Goal: Information Seeking & Learning: Check status

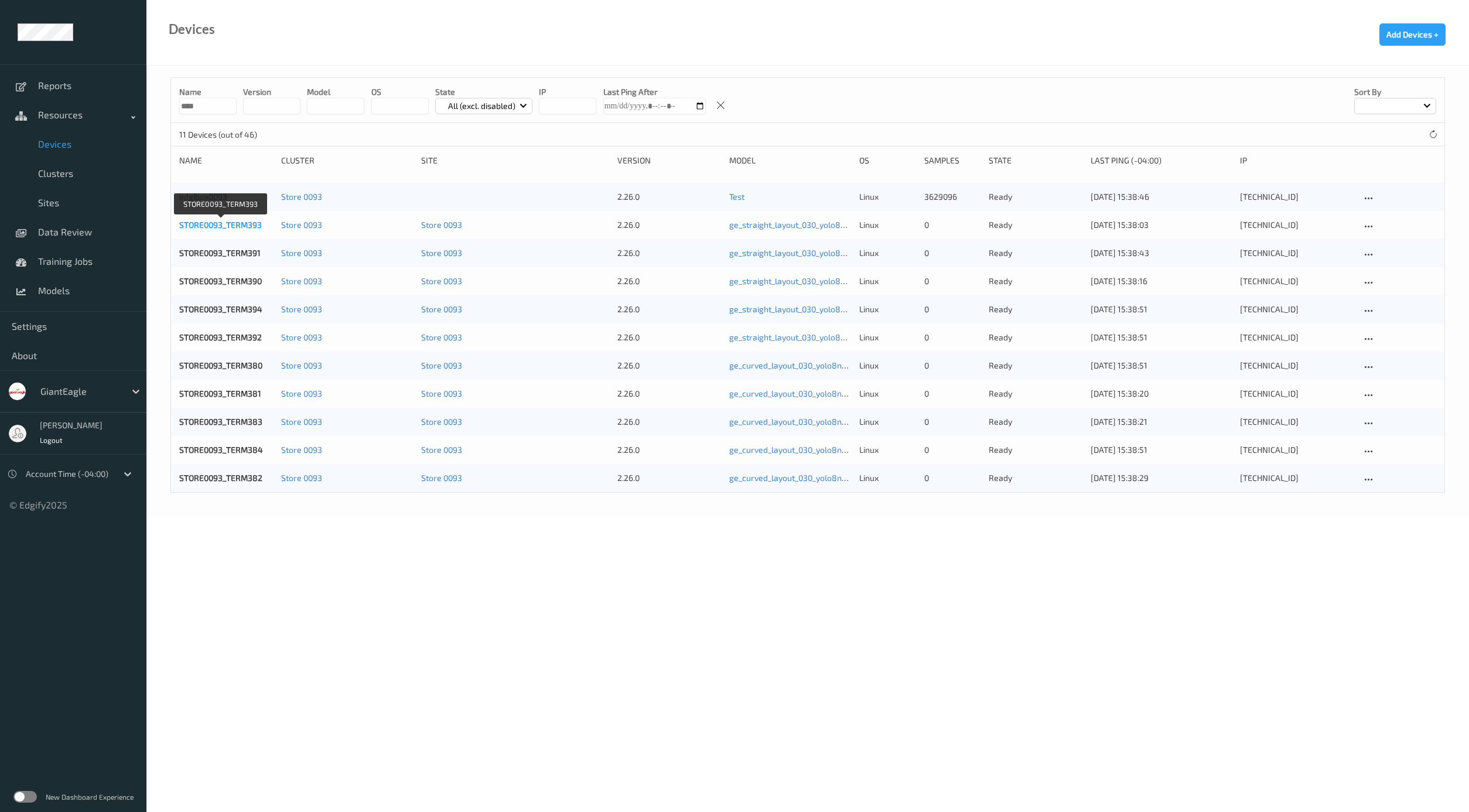
click at [232, 225] on link "STORE0093_TERM393" at bounding box center [221, 224] width 83 height 10
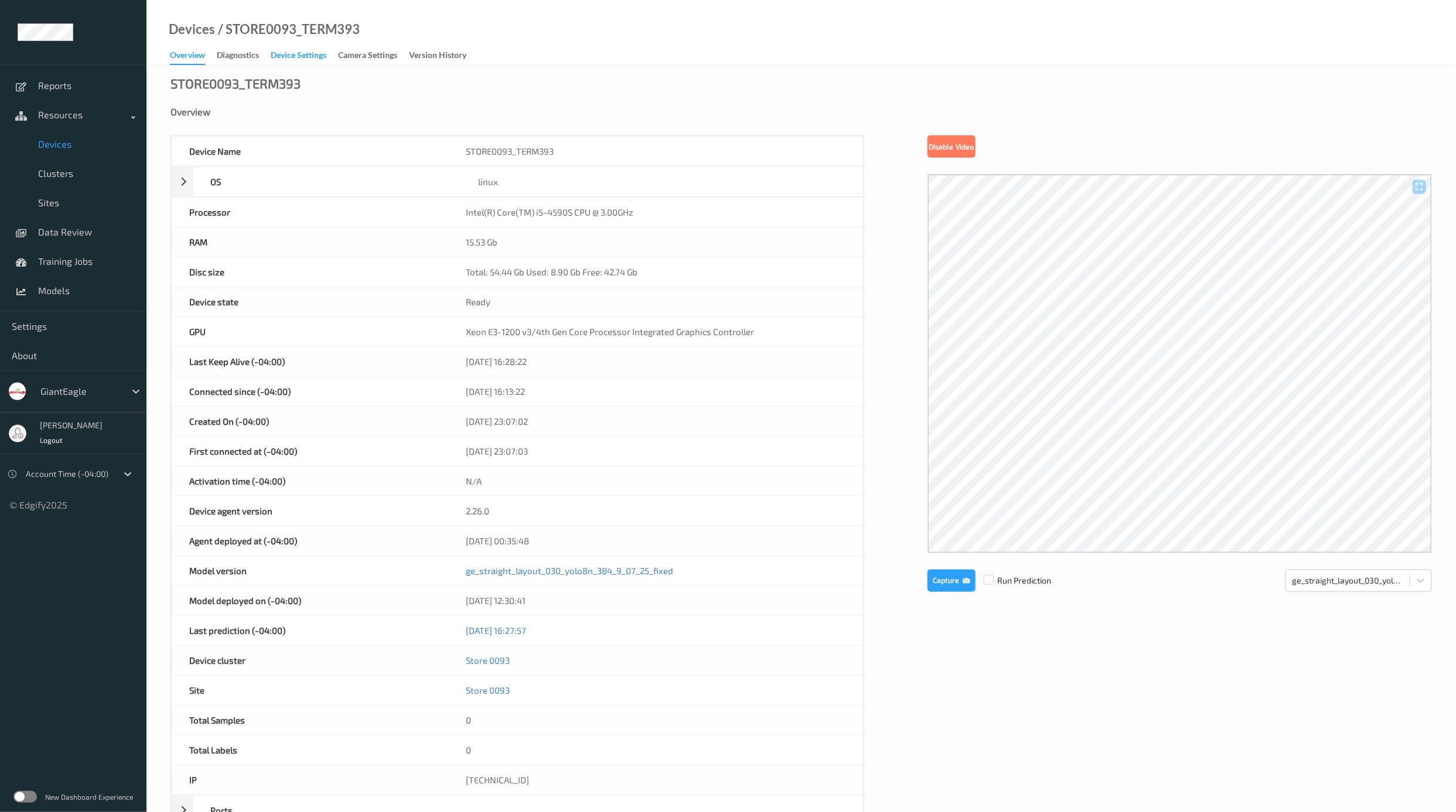
click at [294, 56] on div "Device Settings" at bounding box center [298, 56] width 56 height 14
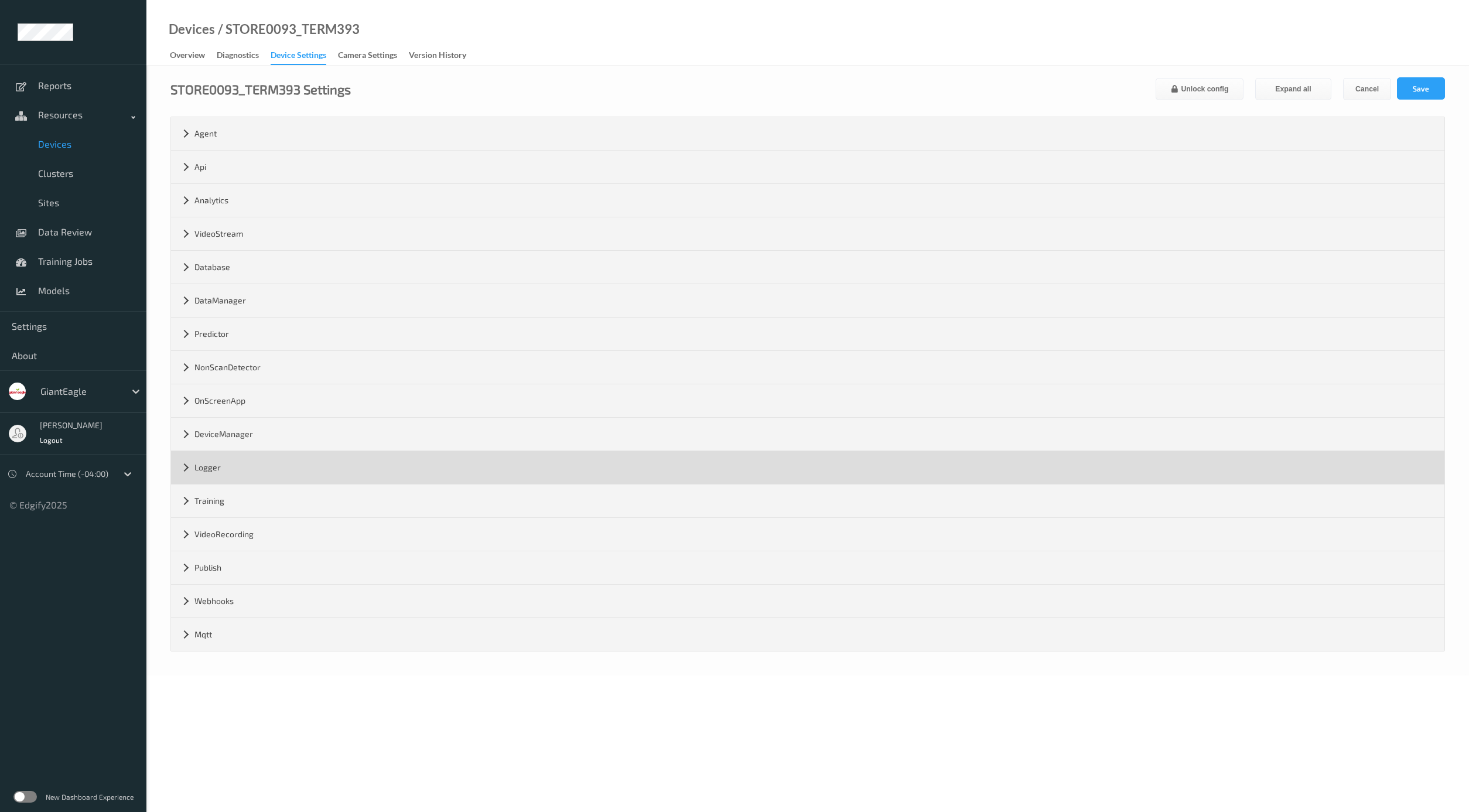
click at [211, 465] on div "Logger" at bounding box center [807, 467] width 1274 height 33
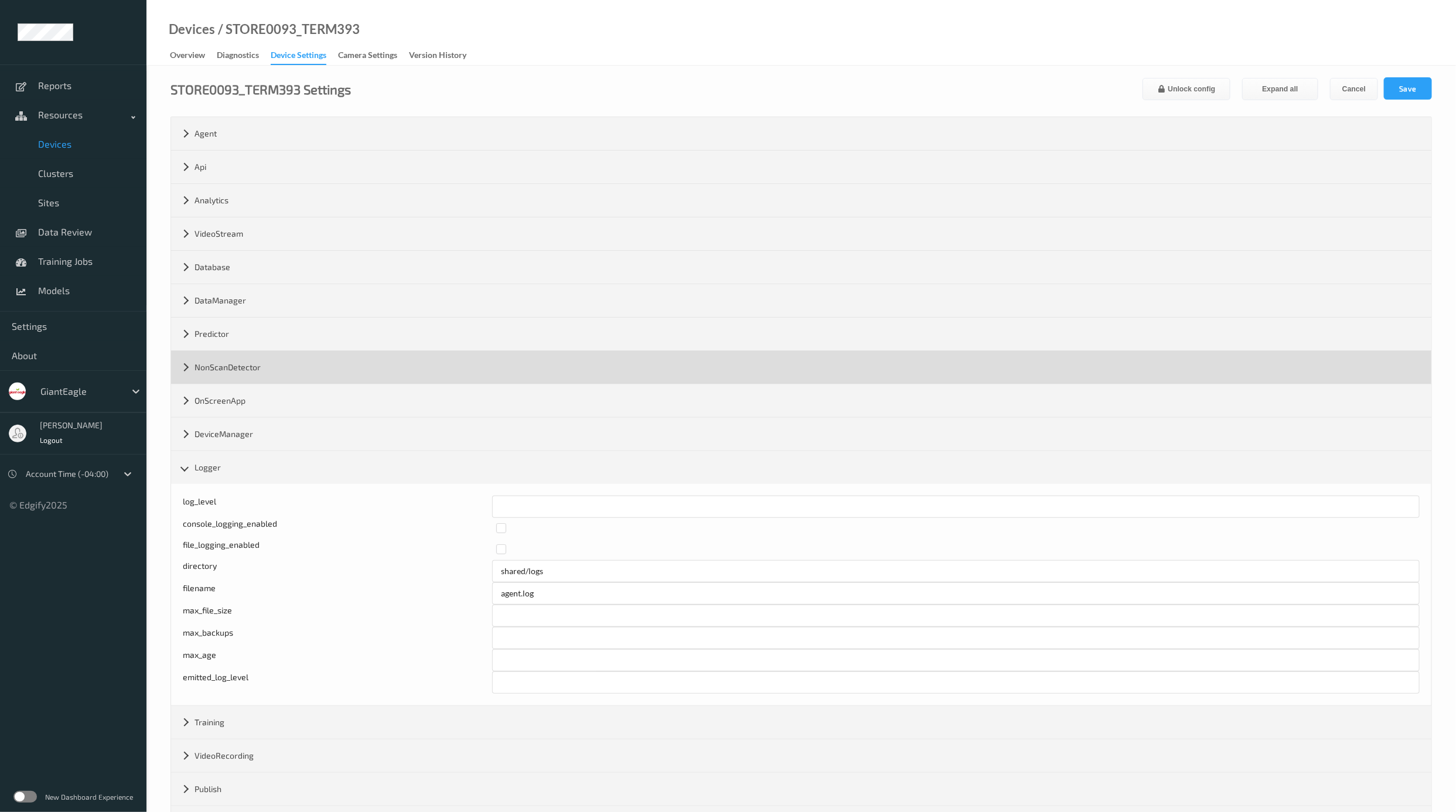
click at [234, 371] on div "NonScanDetector" at bounding box center [801, 366] width 1260 height 33
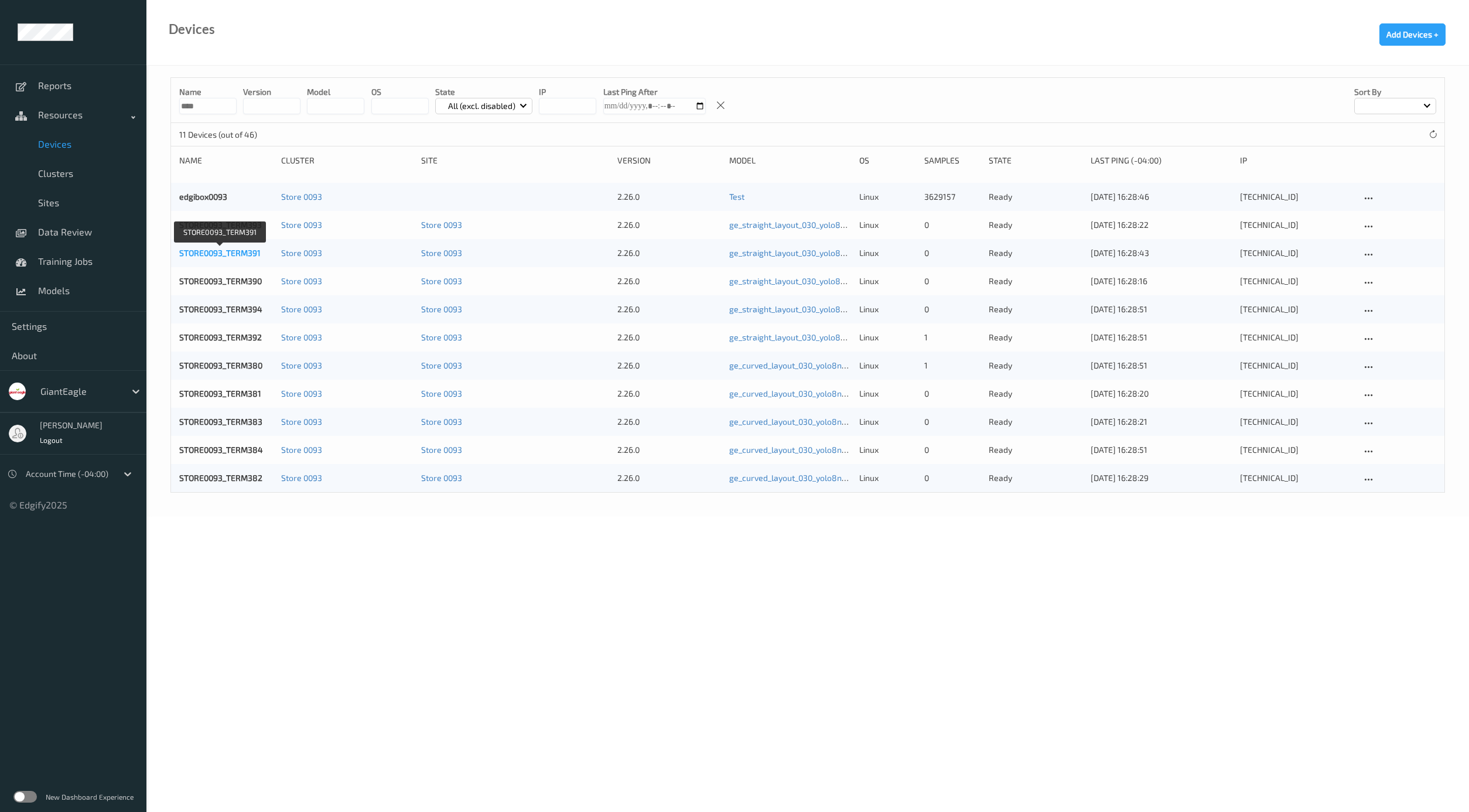
click at [230, 249] on link "STORE0093_TERM391" at bounding box center [220, 252] width 81 height 10
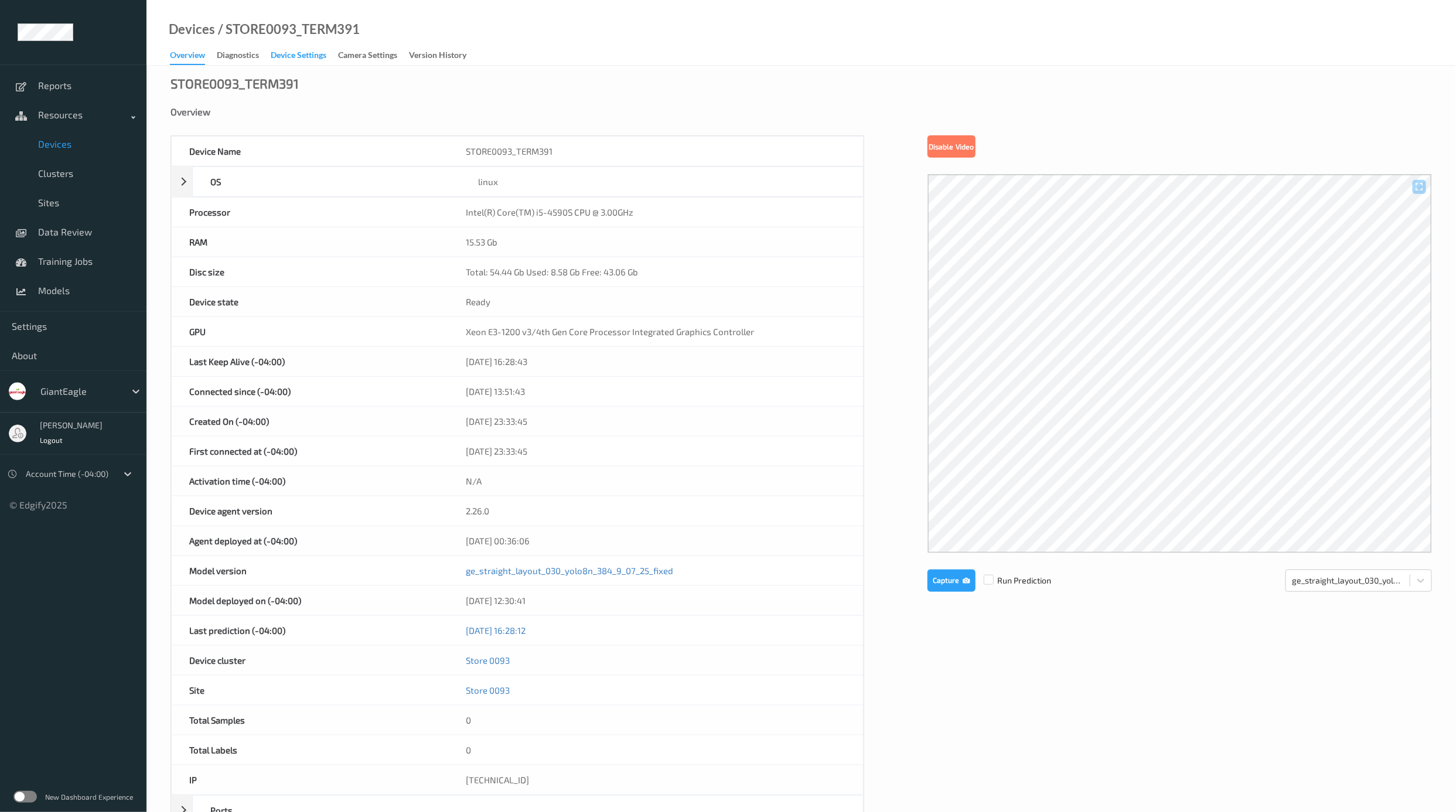
click at [300, 57] on div "Device Settings" at bounding box center [298, 56] width 56 height 14
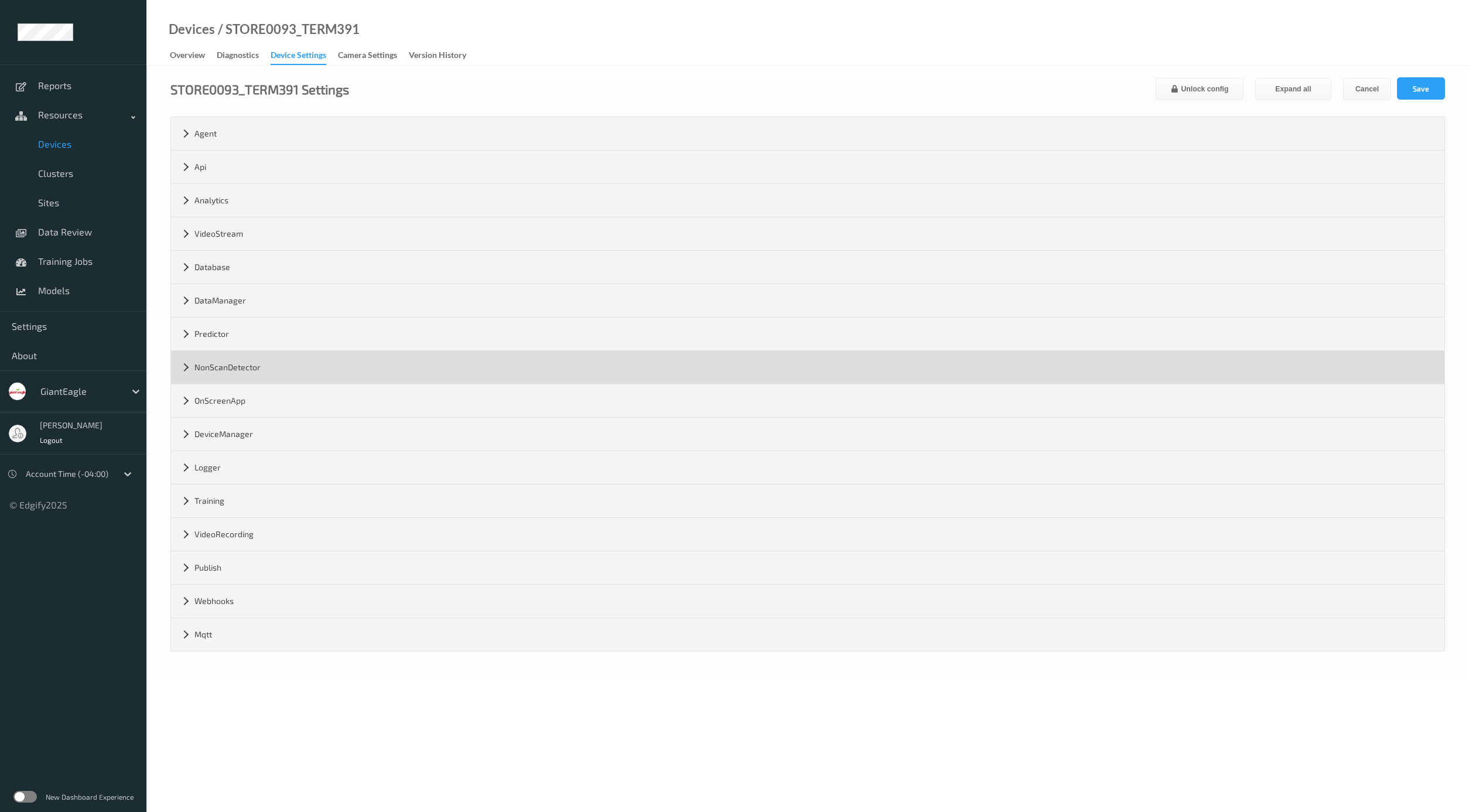
click at [231, 366] on div "NonScanDetector" at bounding box center [807, 366] width 1274 height 33
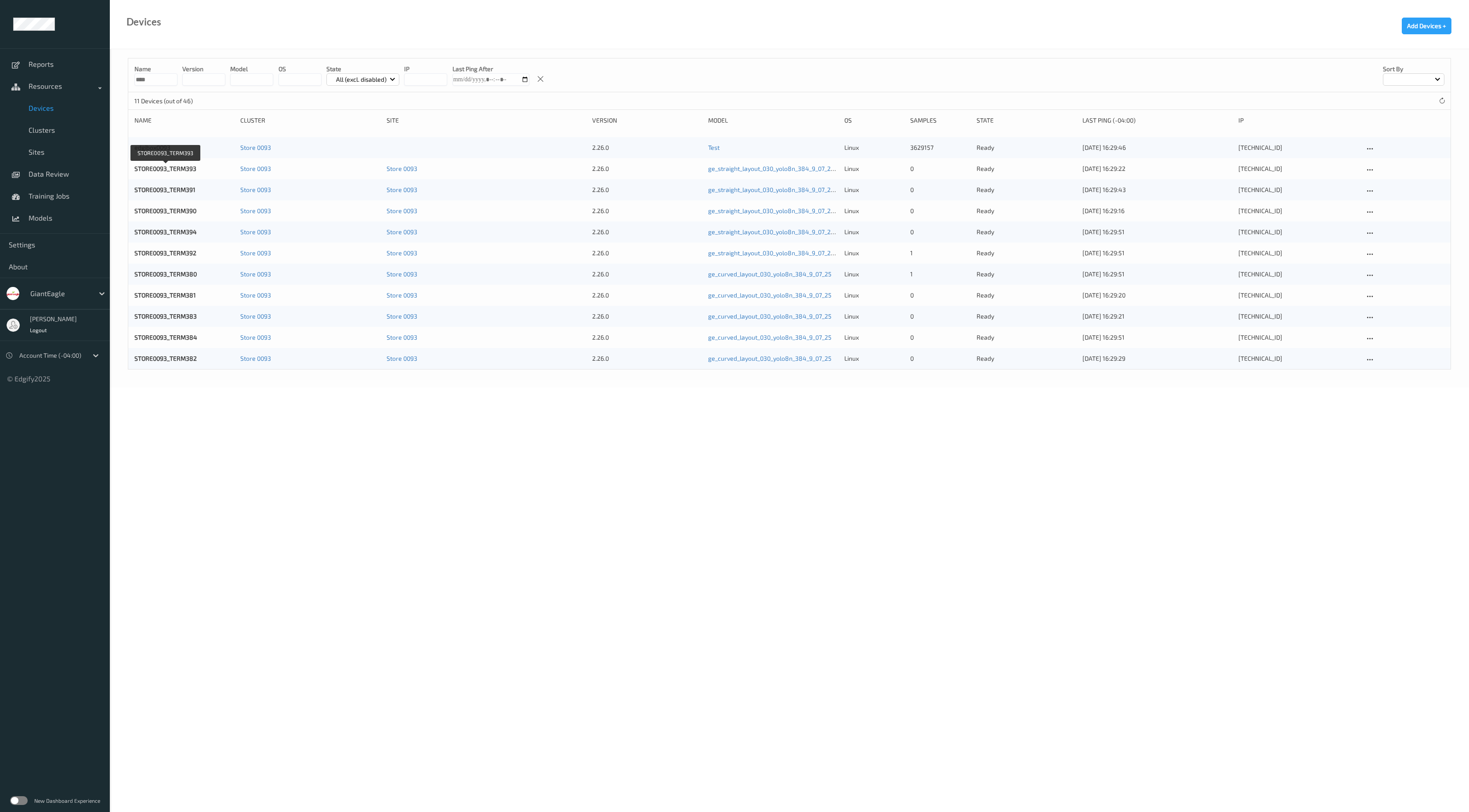
click at [182, 169] on link "STORE0093_TERM393" at bounding box center [165, 168] width 62 height 7
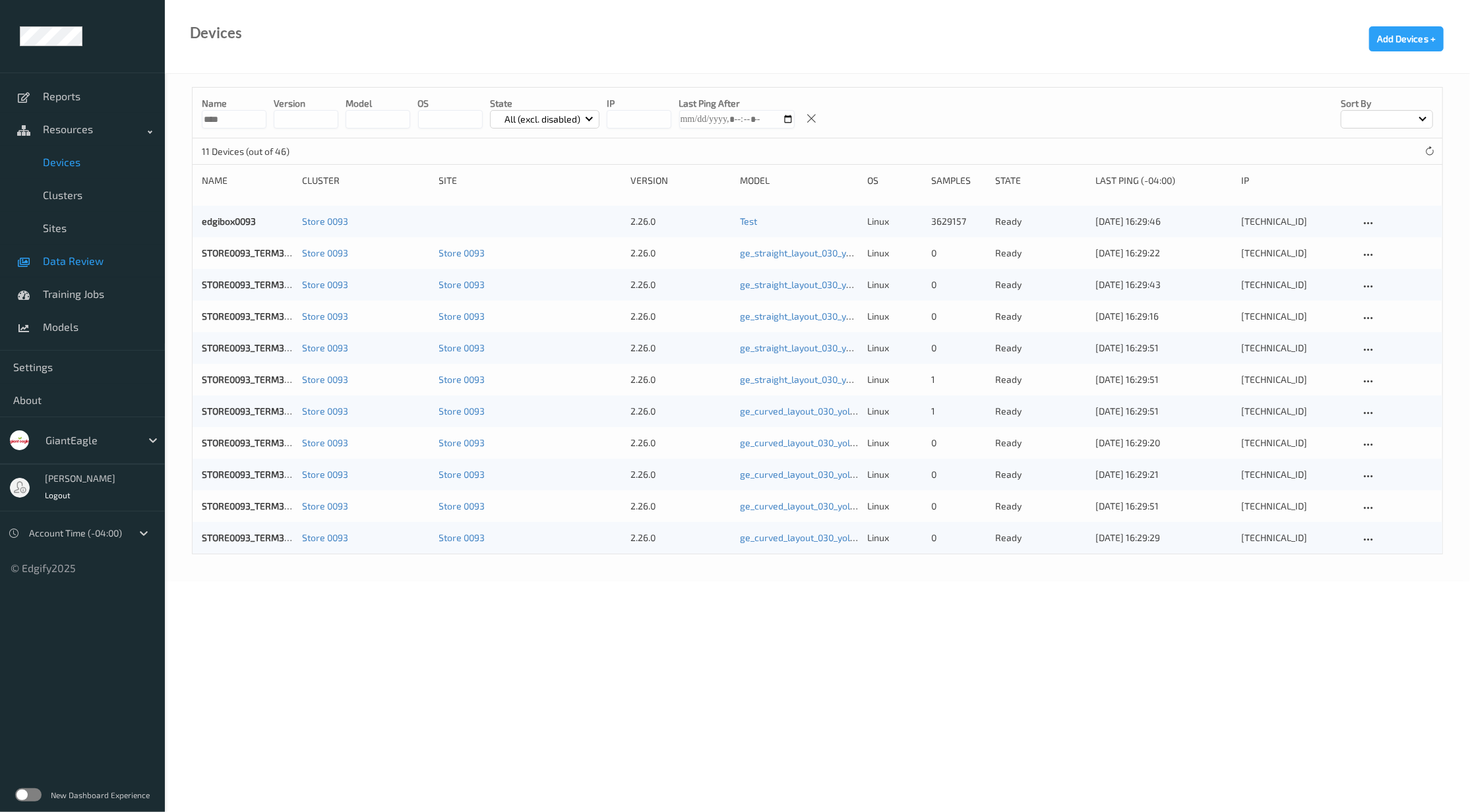
click at [80, 261] on span "Data Review" at bounding box center [97, 260] width 109 height 13
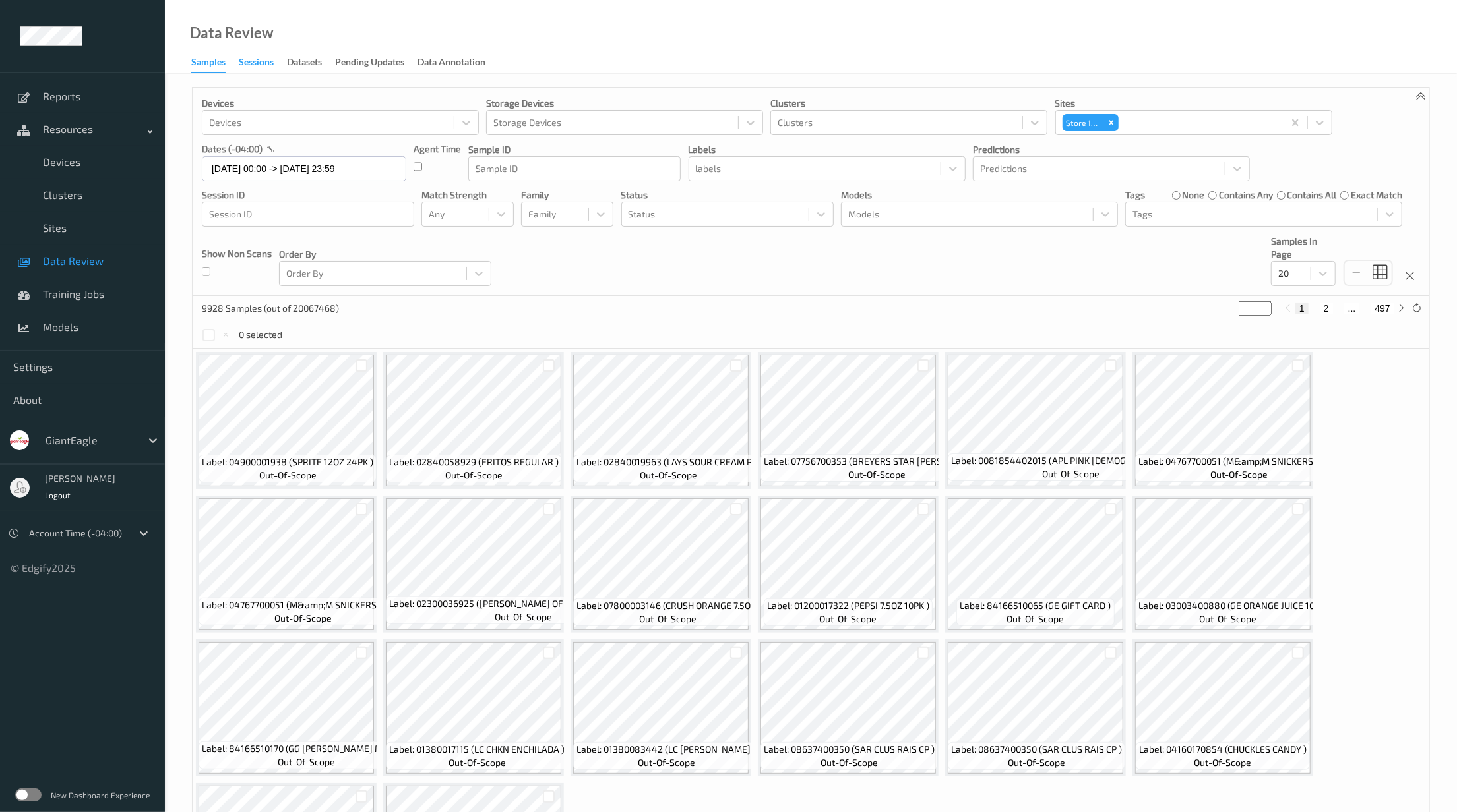
click at [249, 63] on div "Sessions" at bounding box center [256, 63] width 35 height 16
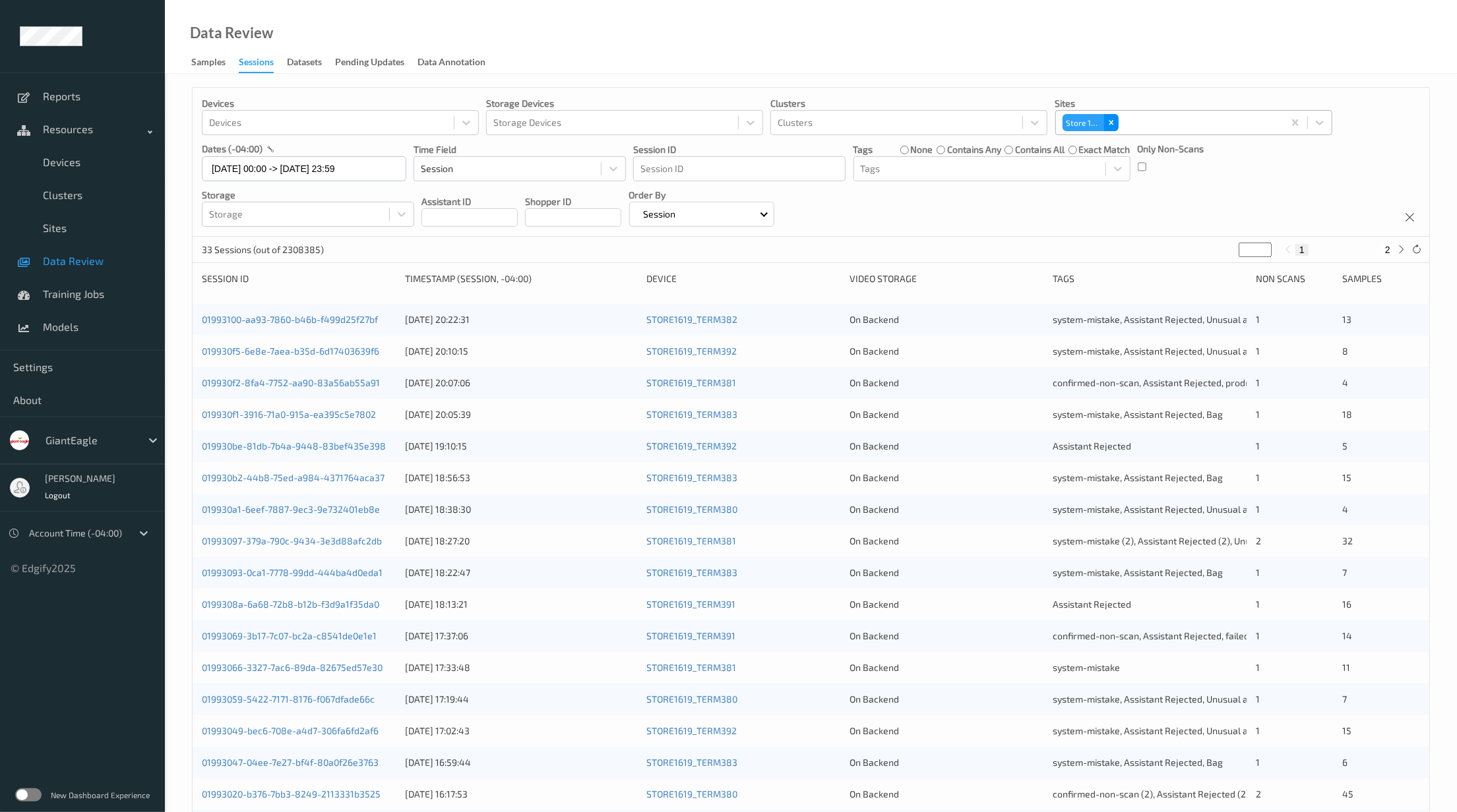
click at [1109, 124] on icon "Remove Store 1619" at bounding box center [1111, 122] width 9 height 9
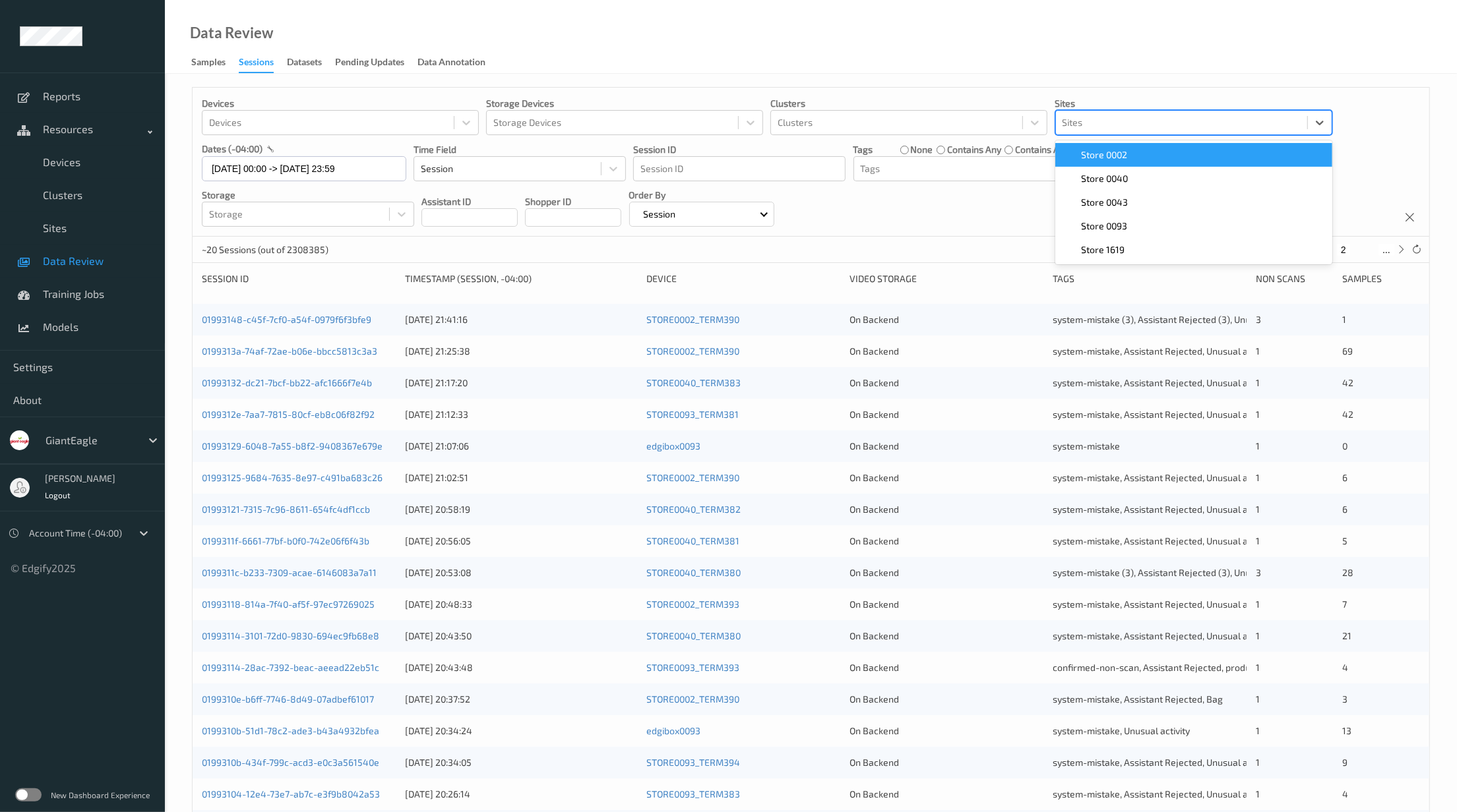
click at [1127, 124] on div at bounding box center [1181, 122] width 238 height 15
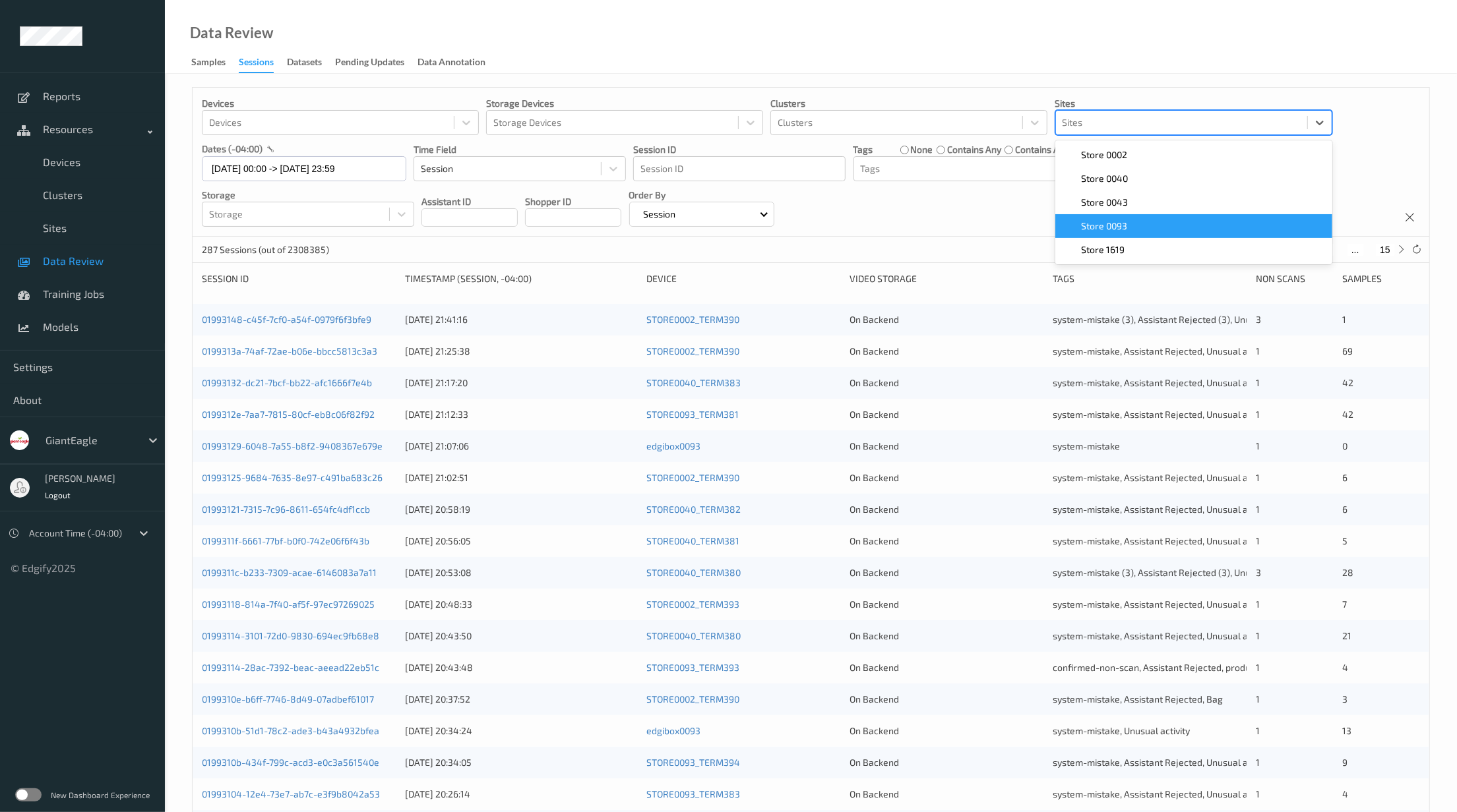
click at [1144, 225] on div "Store 0093" at bounding box center [1193, 226] width 261 height 13
click at [351, 173] on input "[DATE] 00:00 -> [DATE] 23:59" at bounding box center [304, 169] width 205 height 25
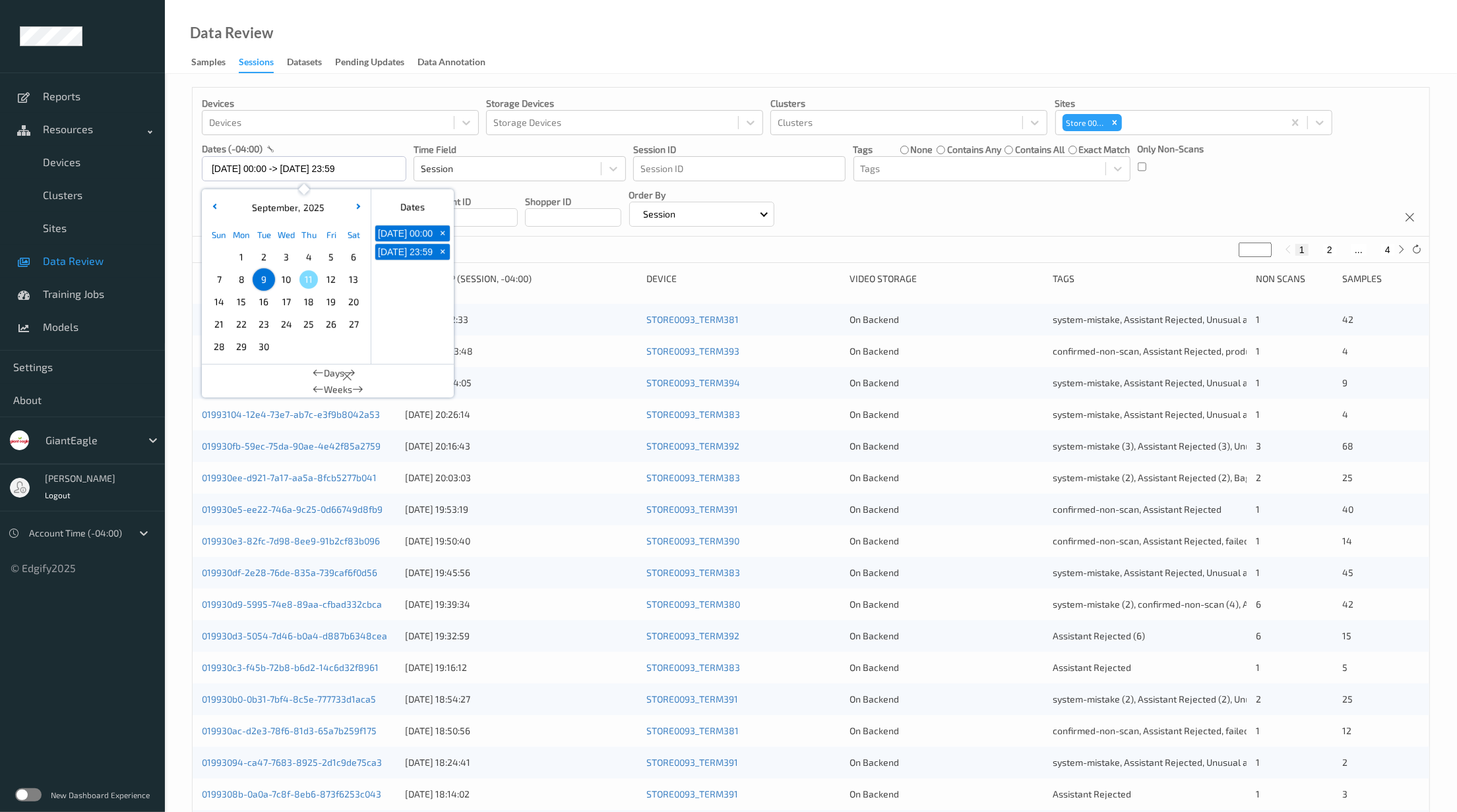
click at [302, 280] on span "11" at bounding box center [309, 280] width 19 height 19
click at [304, 280] on span "11" at bounding box center [309, 280] width 19 height 19
type input "[DATE] 00:00 -> [DATE] 23:59"
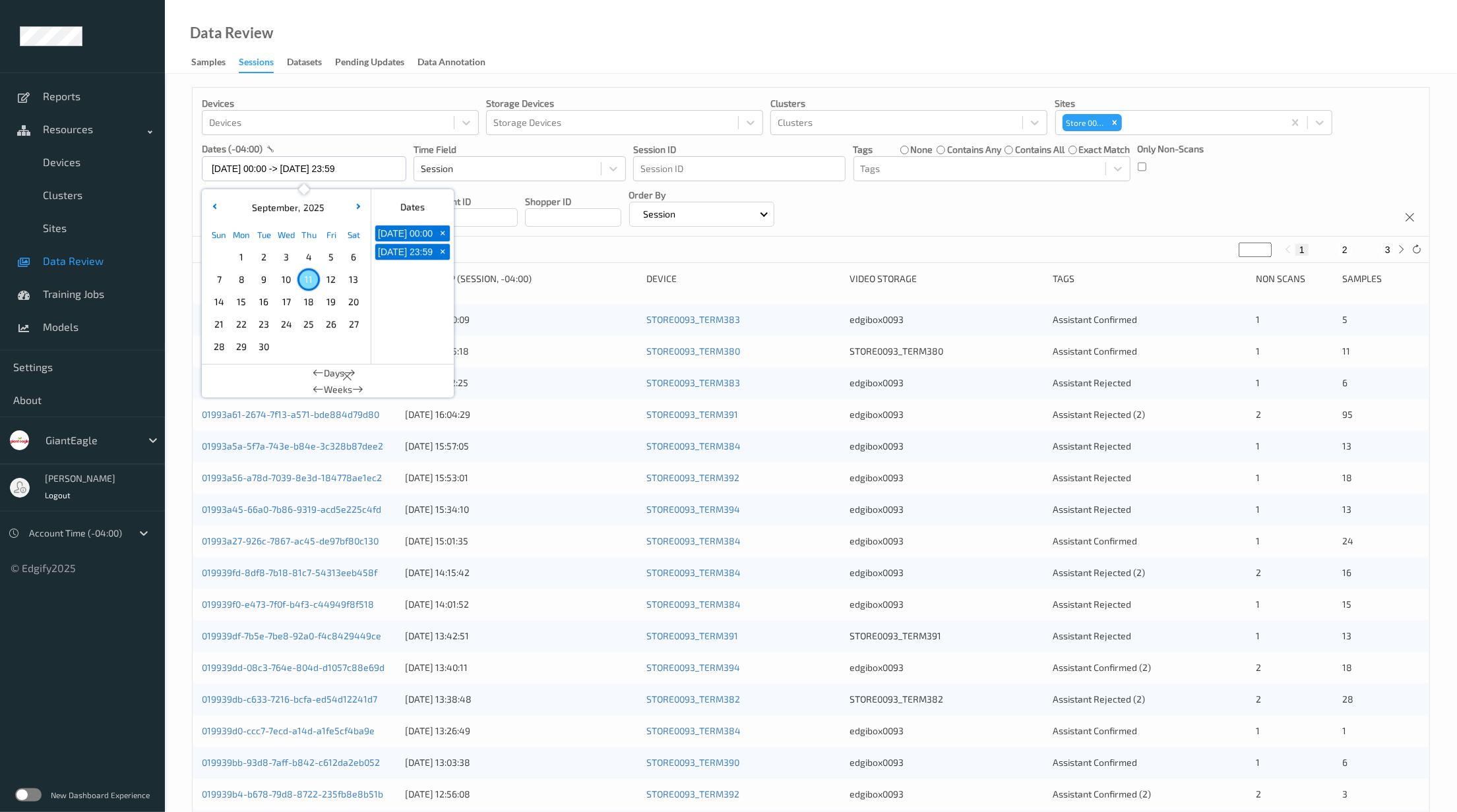
click at [806, 36] on div "Data Review Samples Sessions Datasets Pending Updates Data Annotation" at bounding box center [811, 37] width 1292 height 74
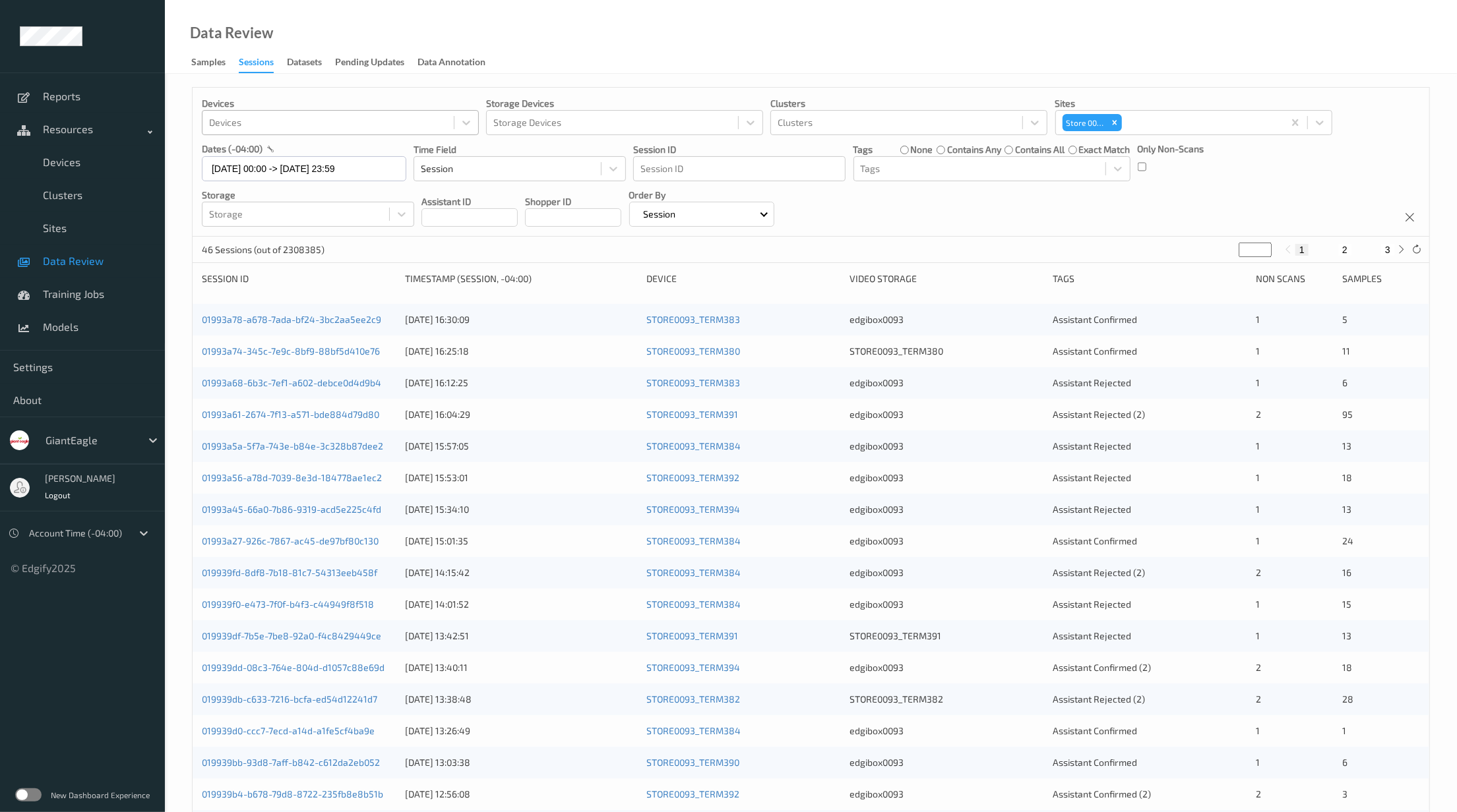
click at [260, 114] on div "Devices" at bounding box center [327, 122] width 251 height 21
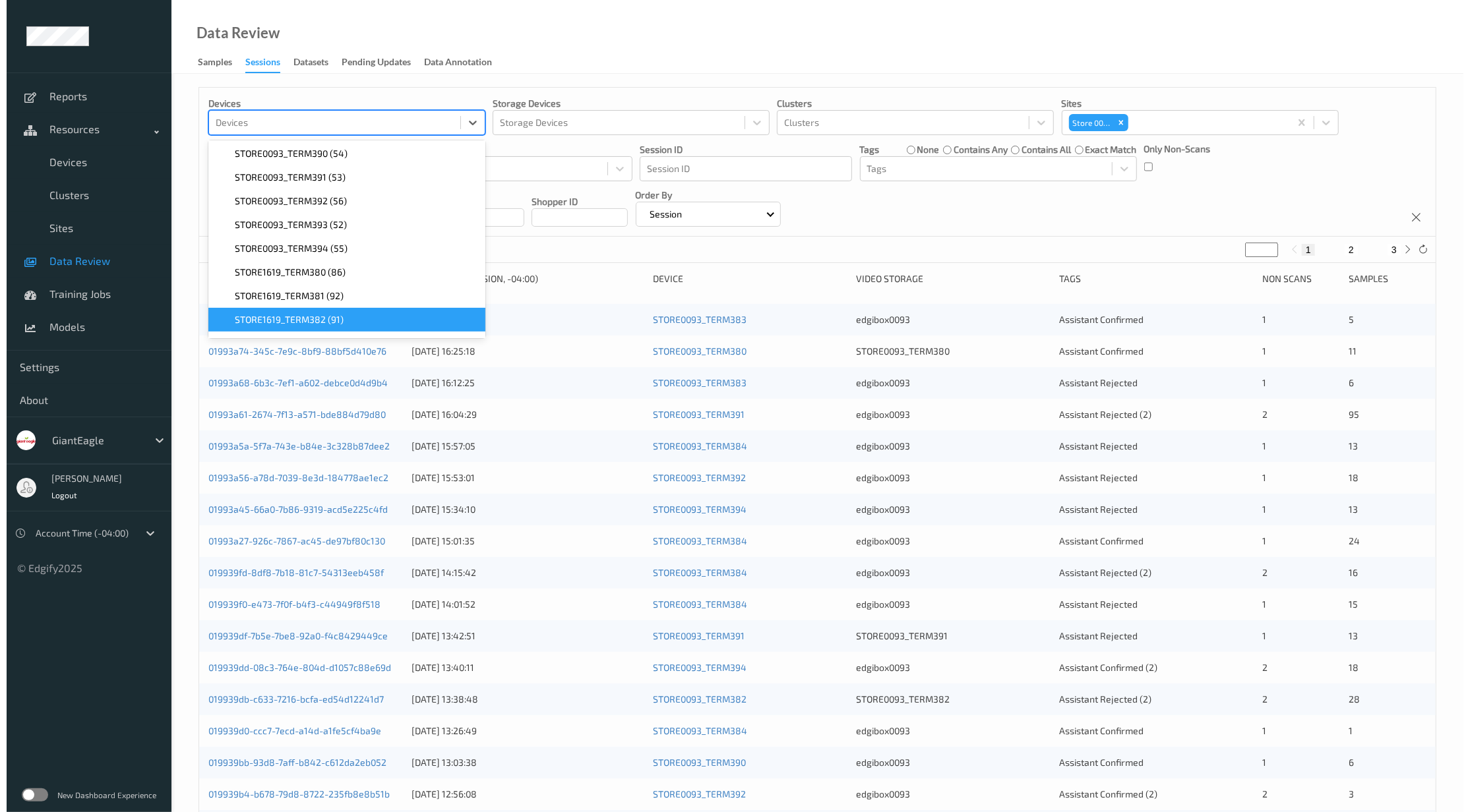
scroll to position [723, 0]
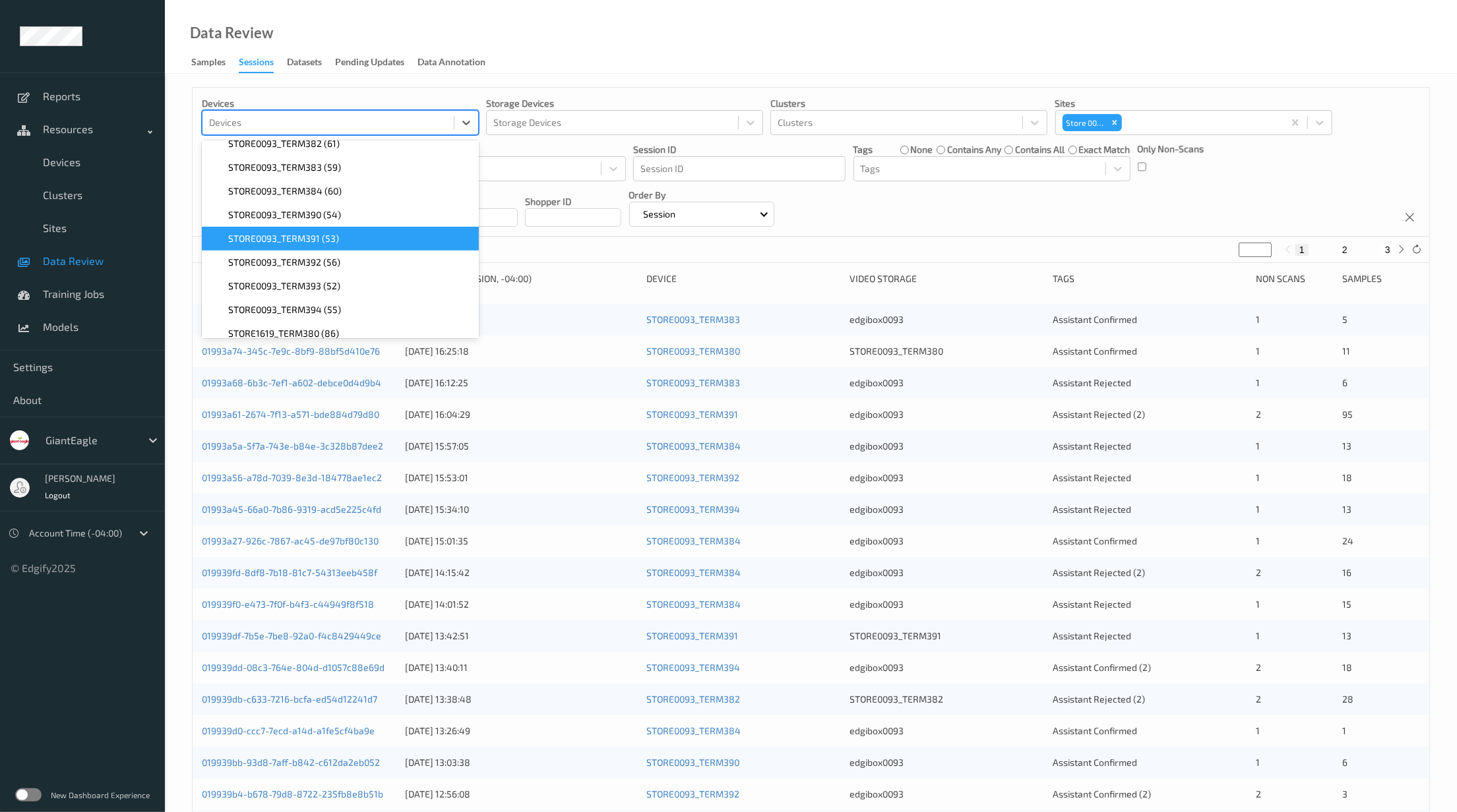
click at [317, 235] on span "STORE0093_TERM391 (53)" at bounding box center [283, 238] width 110 height 13
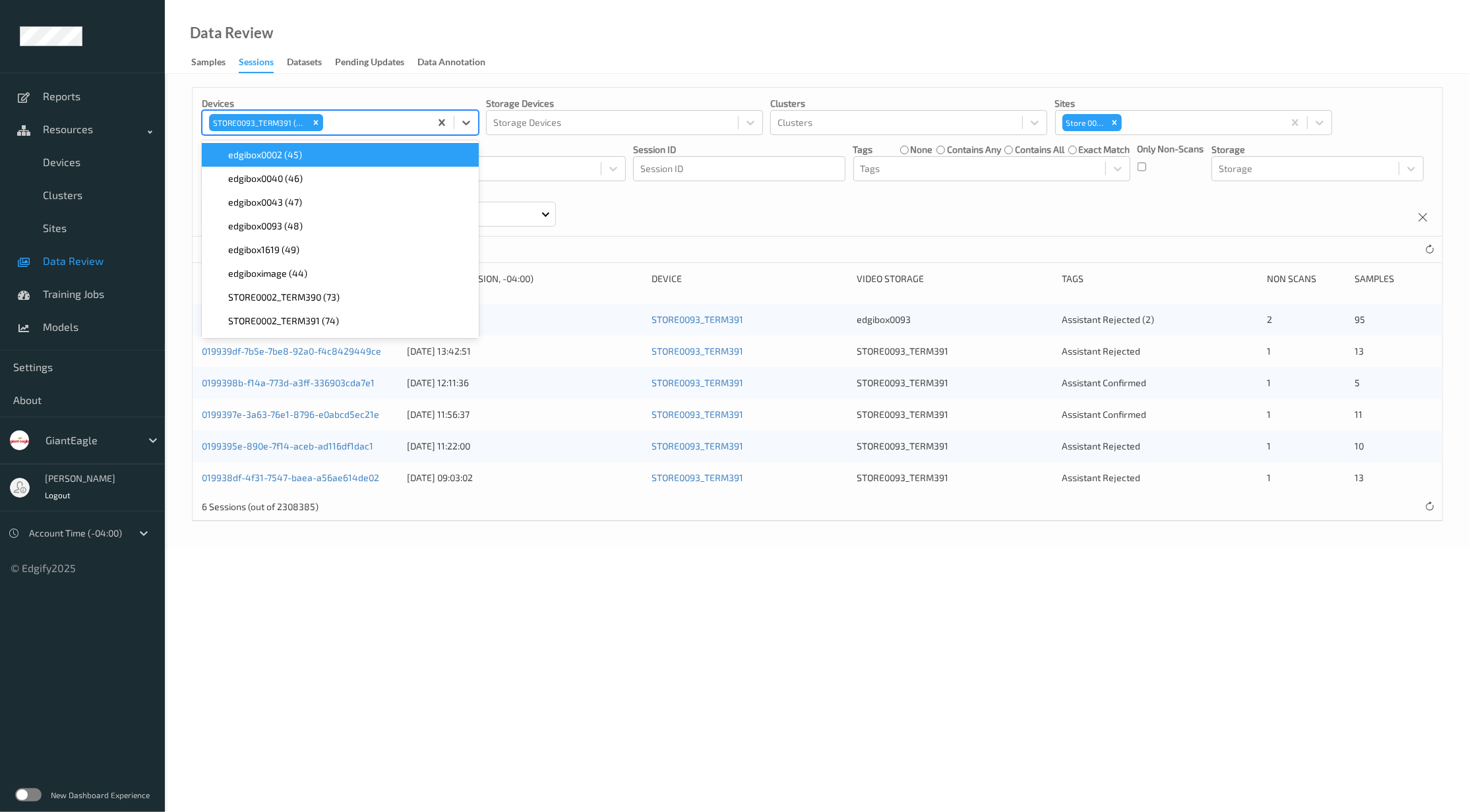
click at [669, 48] on div "Data Review Samples Sessions Datasets Pending Updates Data Annotation" at bounding box center [818, 37] width 1305 height 74
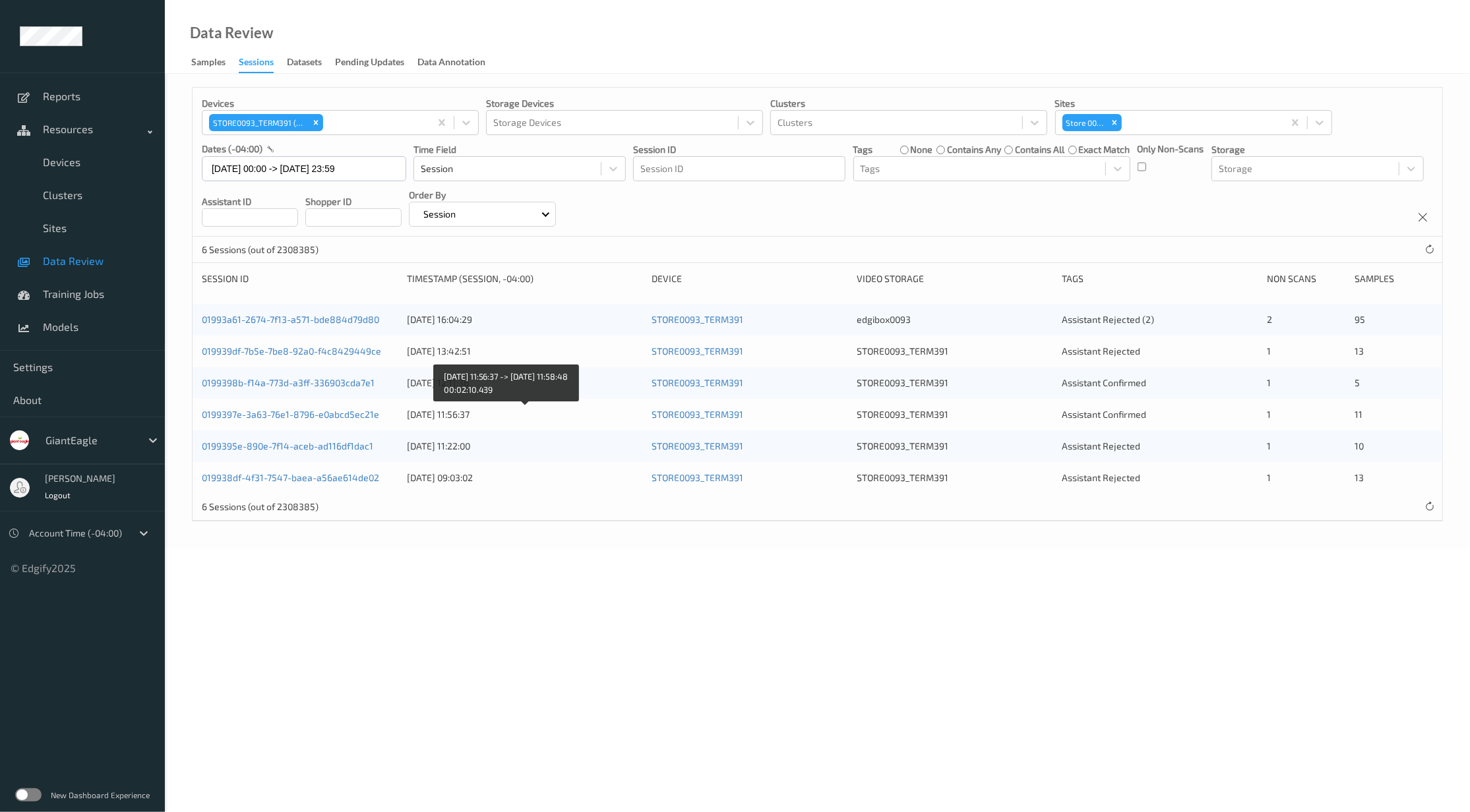
click at [478, 418] on div "[DATE] 11:56:37" at bounding box center [524, 414] width 235 height 13
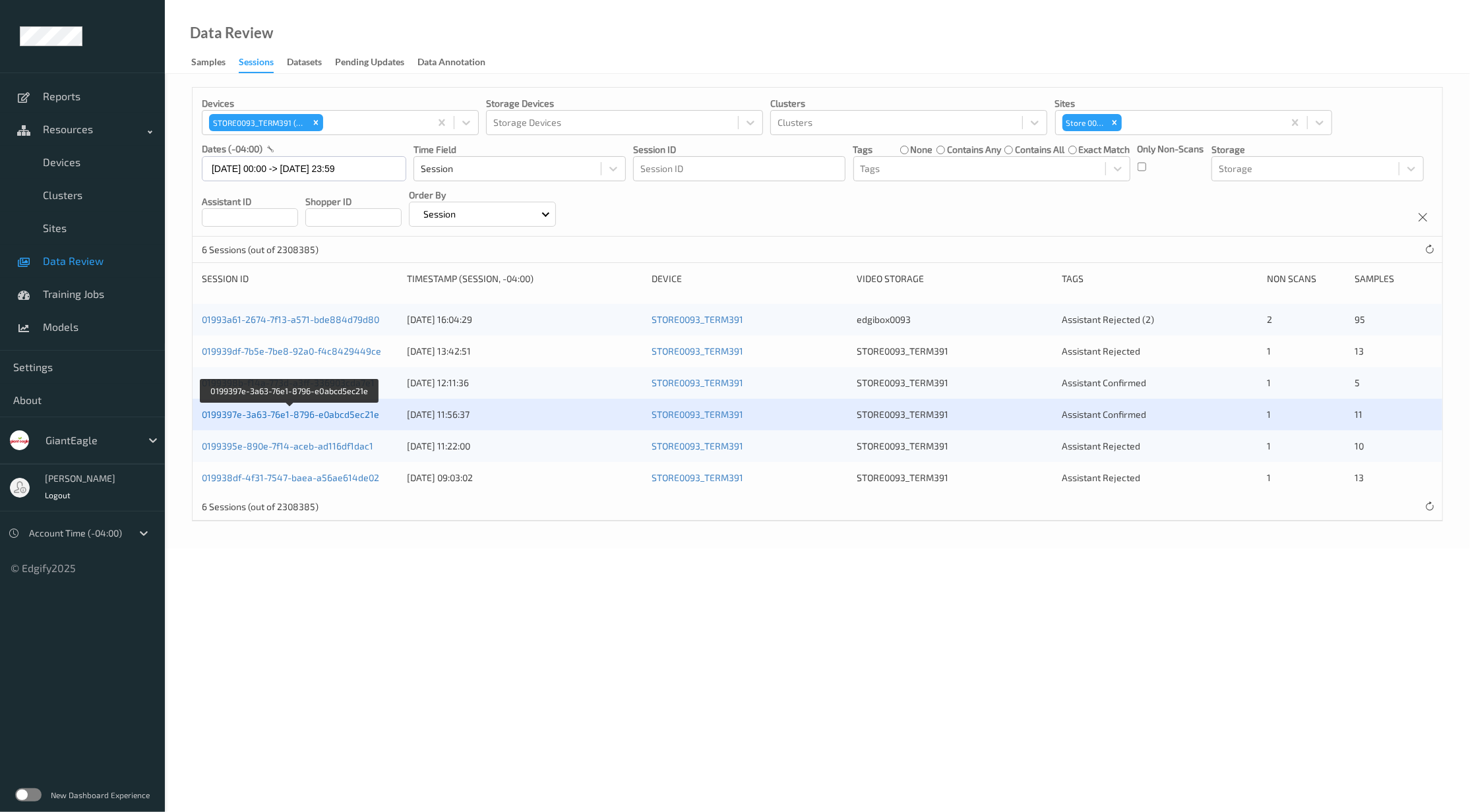
click at [334, 420] on link "0199397e-3a63-76e1-8796-e0abcd5ec21e" at bounding box center [290, 414] width 177 height 11
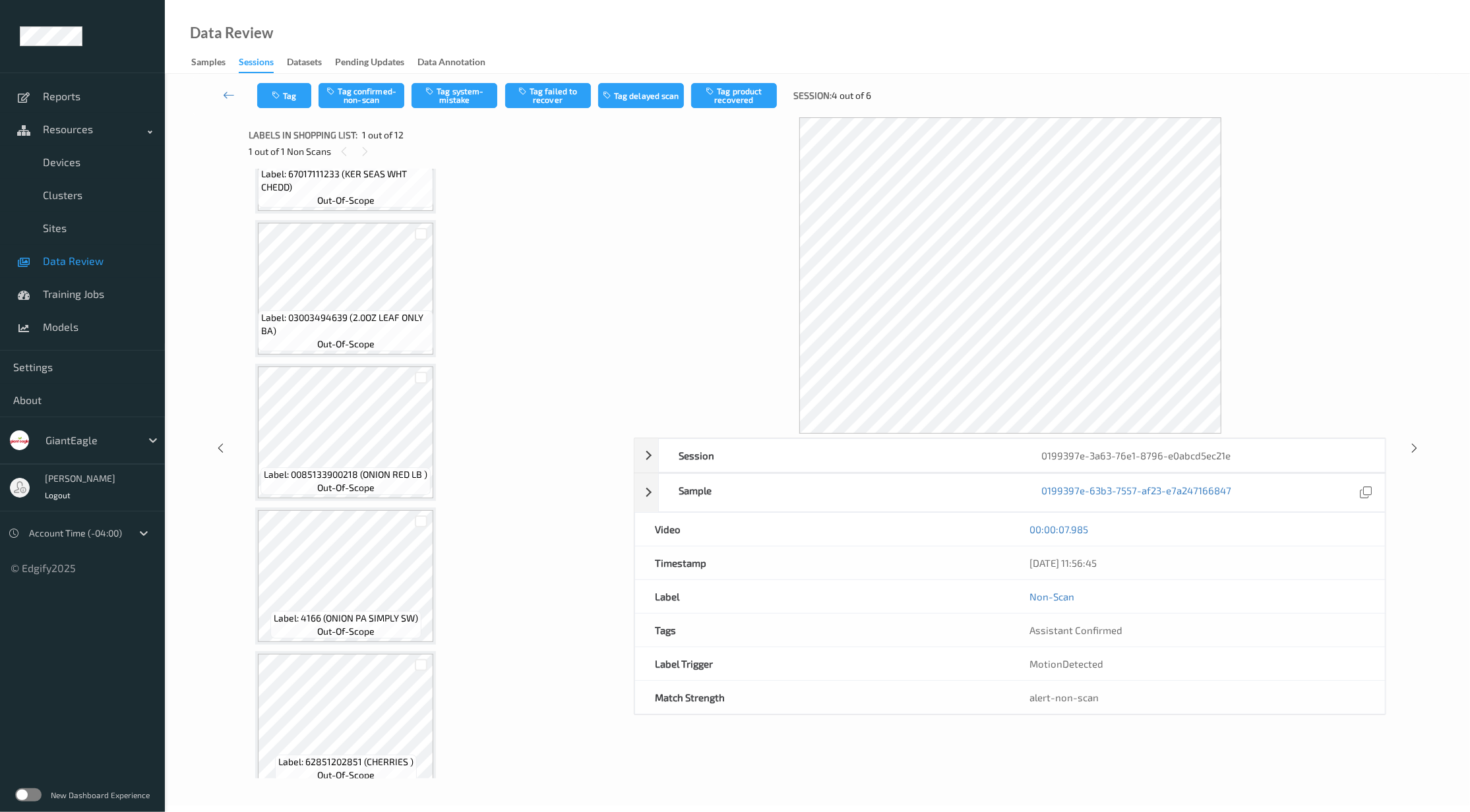
scroll to position [1121, 0]
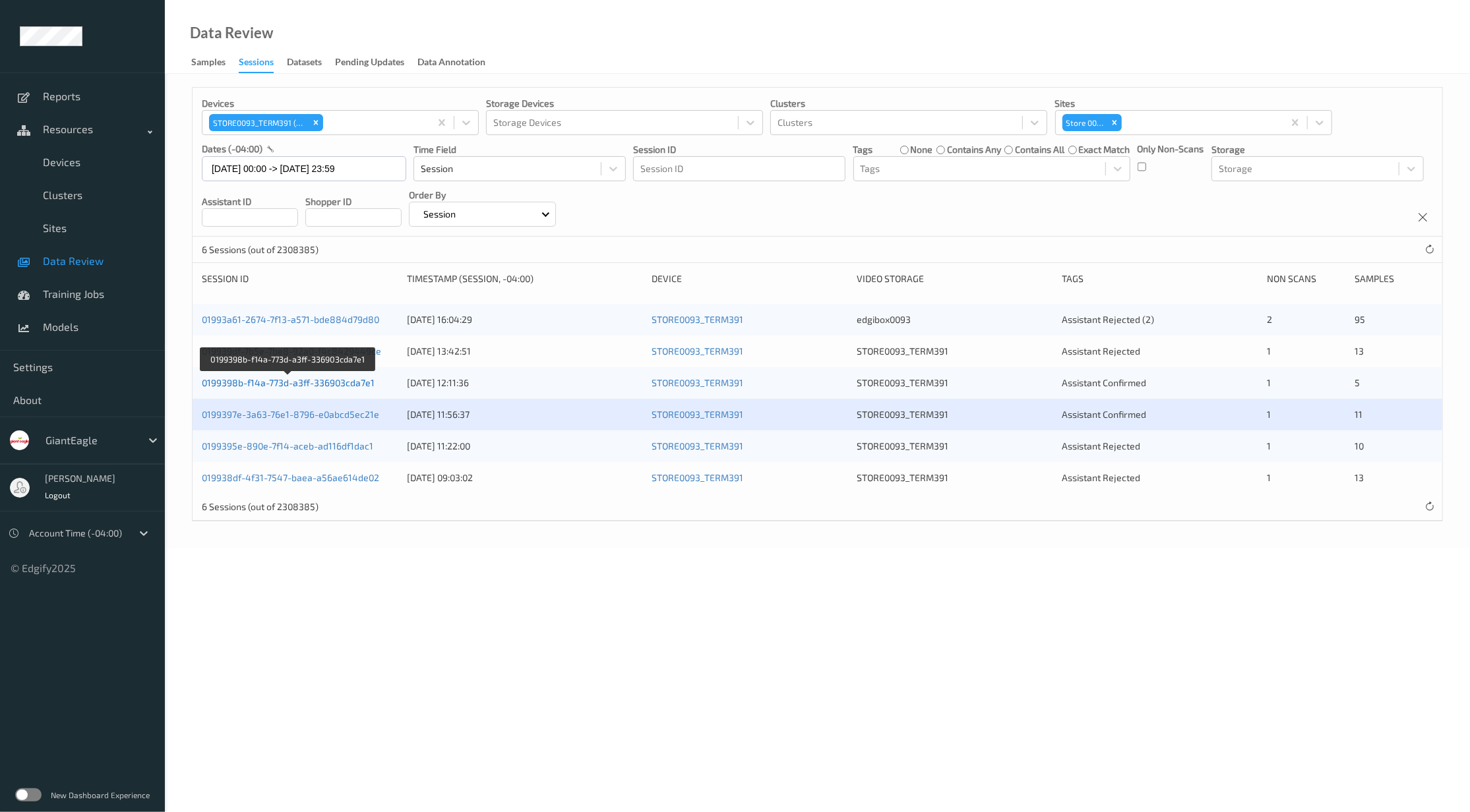
click at [283, 380] on link "0199398b-f14a-773d-a3ff-336903cda7e1" at bounding box center [289, 382] width 173 height 11
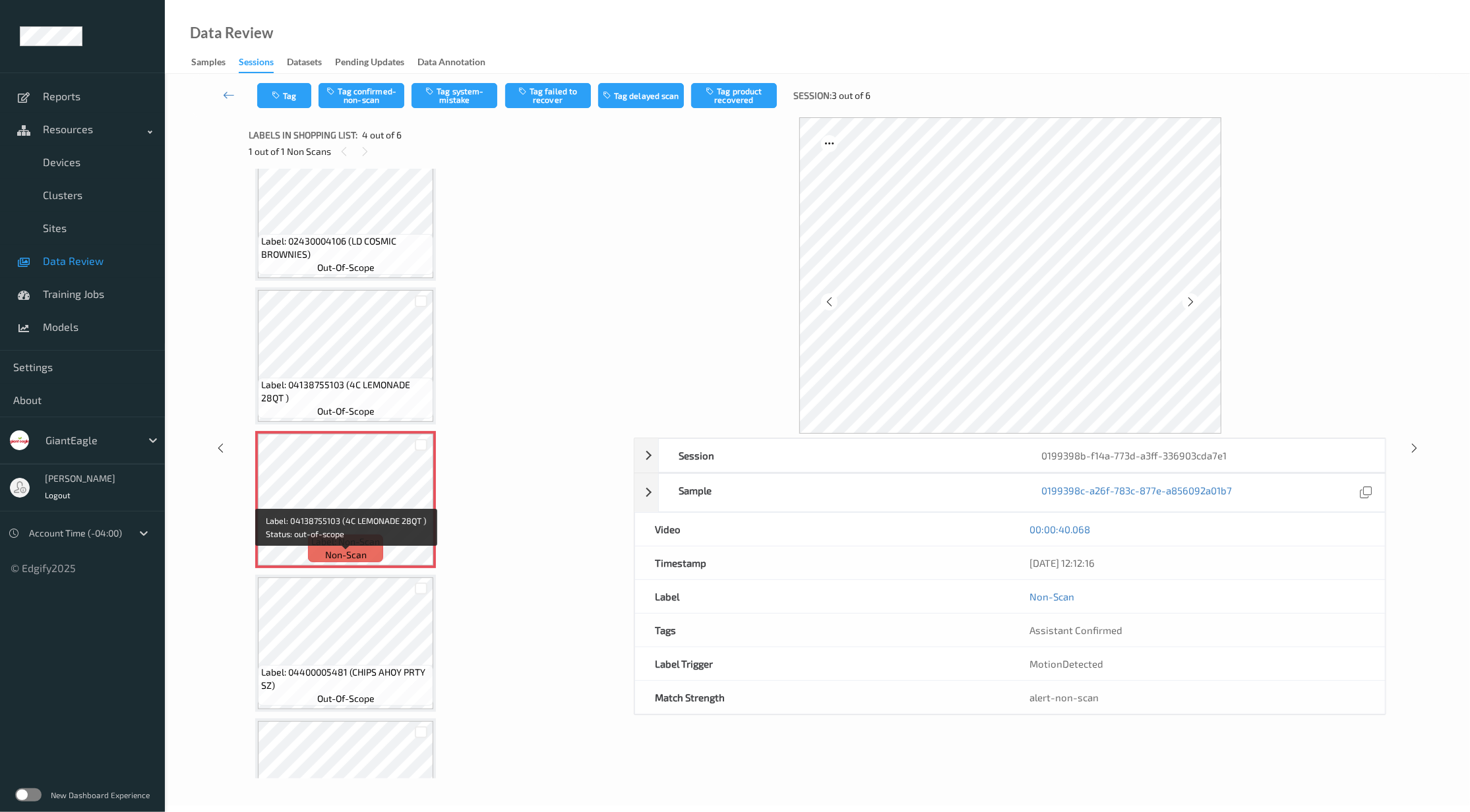
scroll to position [259, 0]
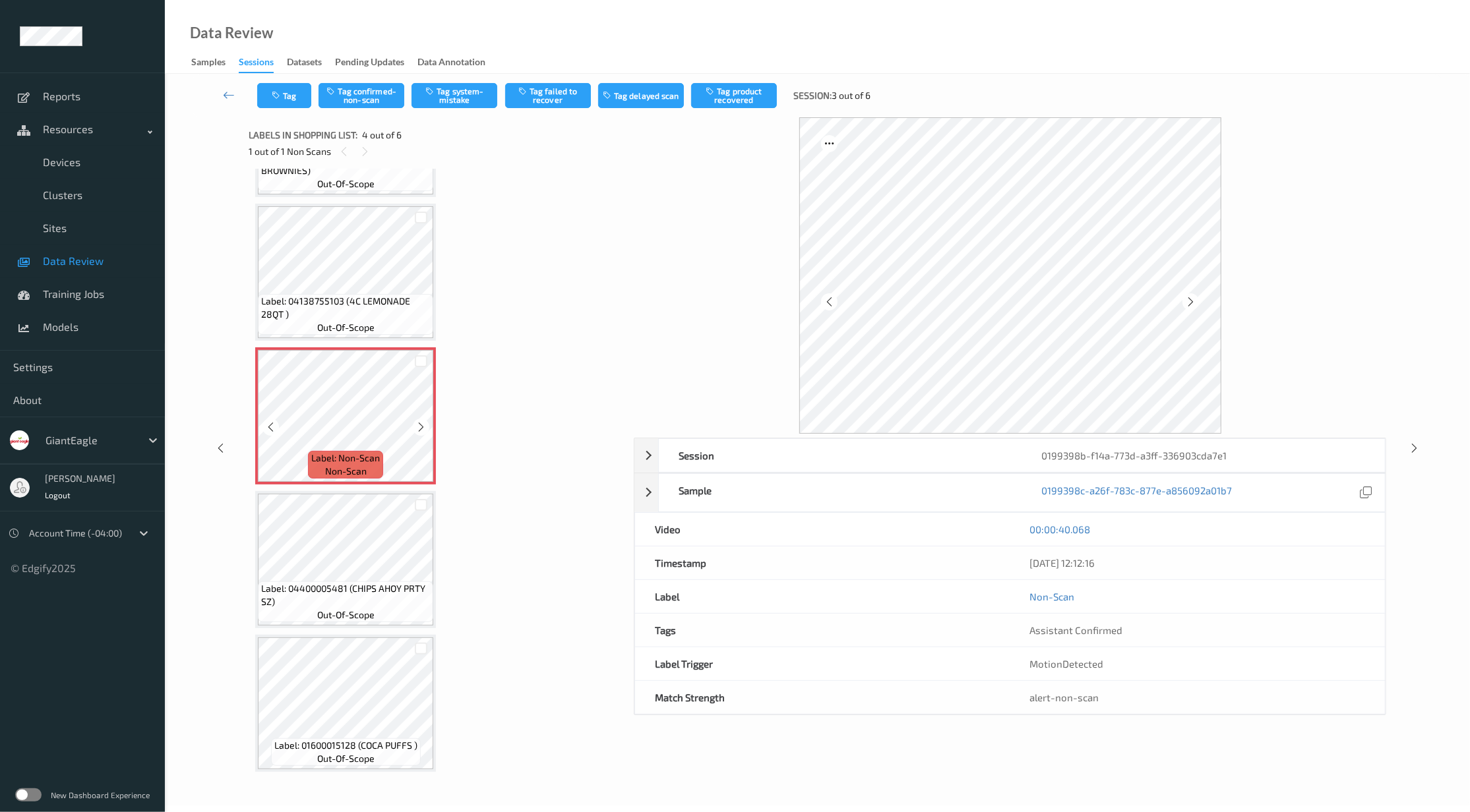
click at [357, 466] on span "non-scan" at bounding box center [346, 471] width 42 height 13
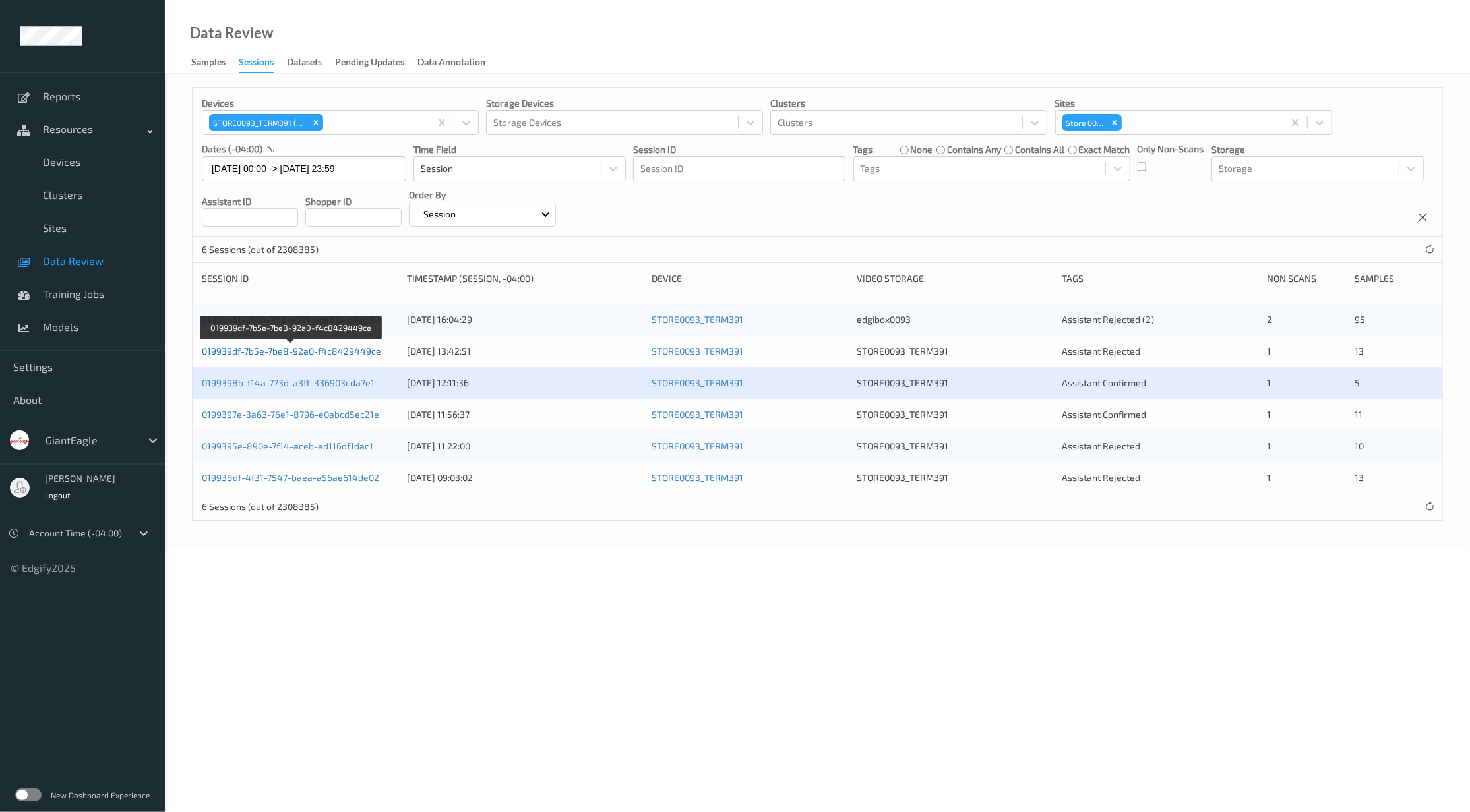
click at [301, 354] on link "019939df-7b5e-7be8-92a0-f4c8429449ce" at bounding box center [292, 351] width 180 height 11
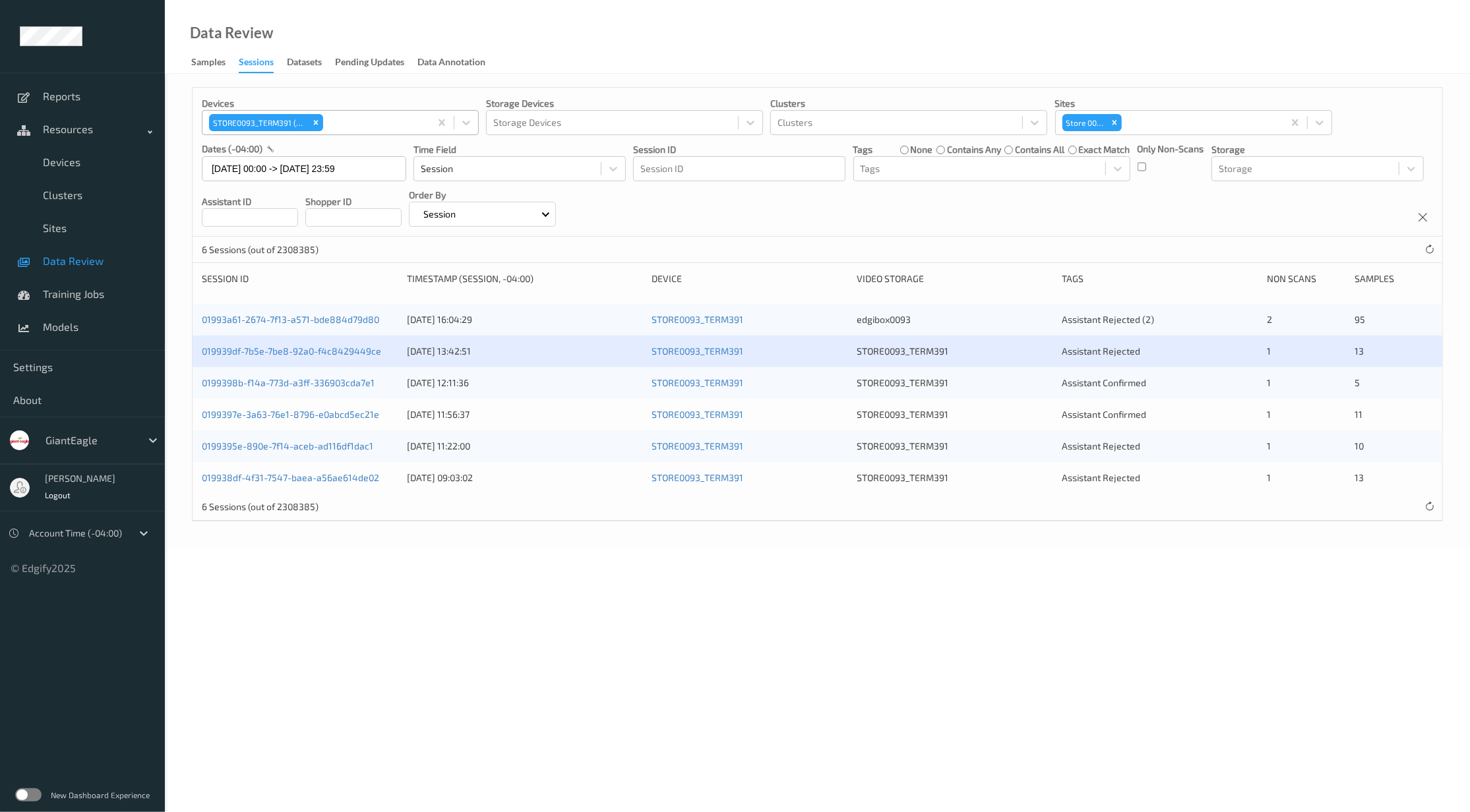
click at [334, 124] on div at bounding box center [375, 122] width 98 height 15
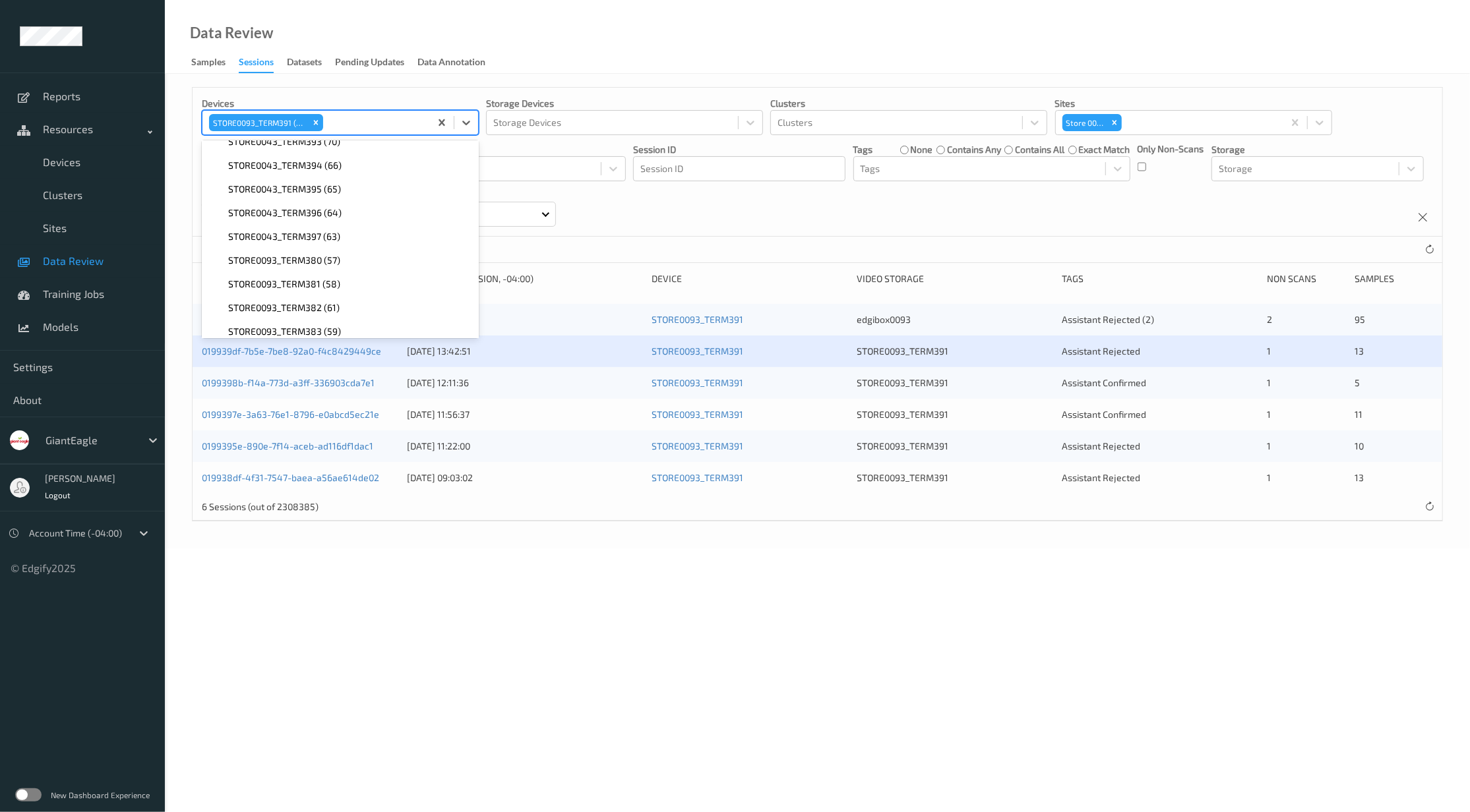
scroll to position [524, 0]
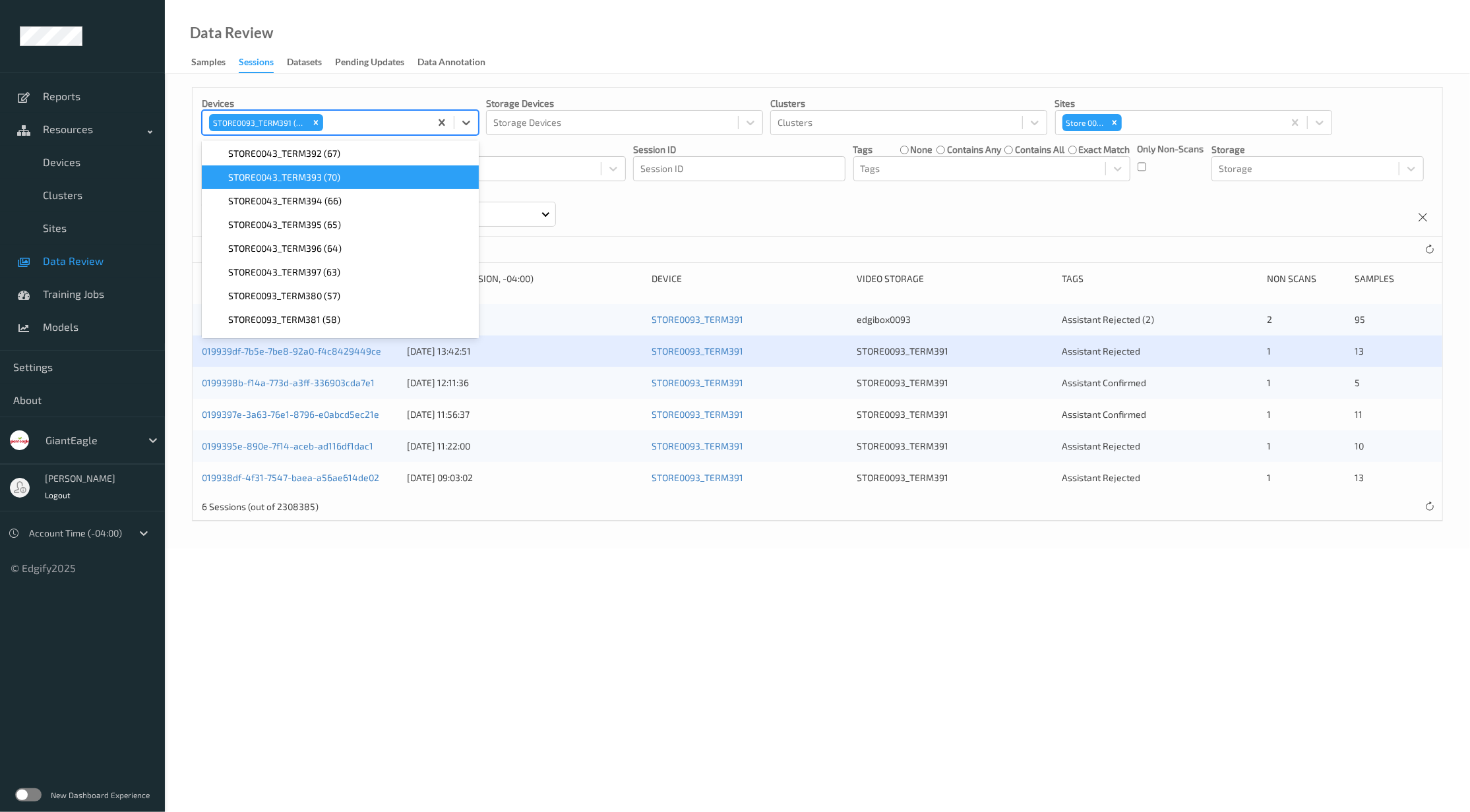
click at [324, 175] on span "STORE0043_TERM393 (70)" at bounding box center [284, 177] width 112 height 13
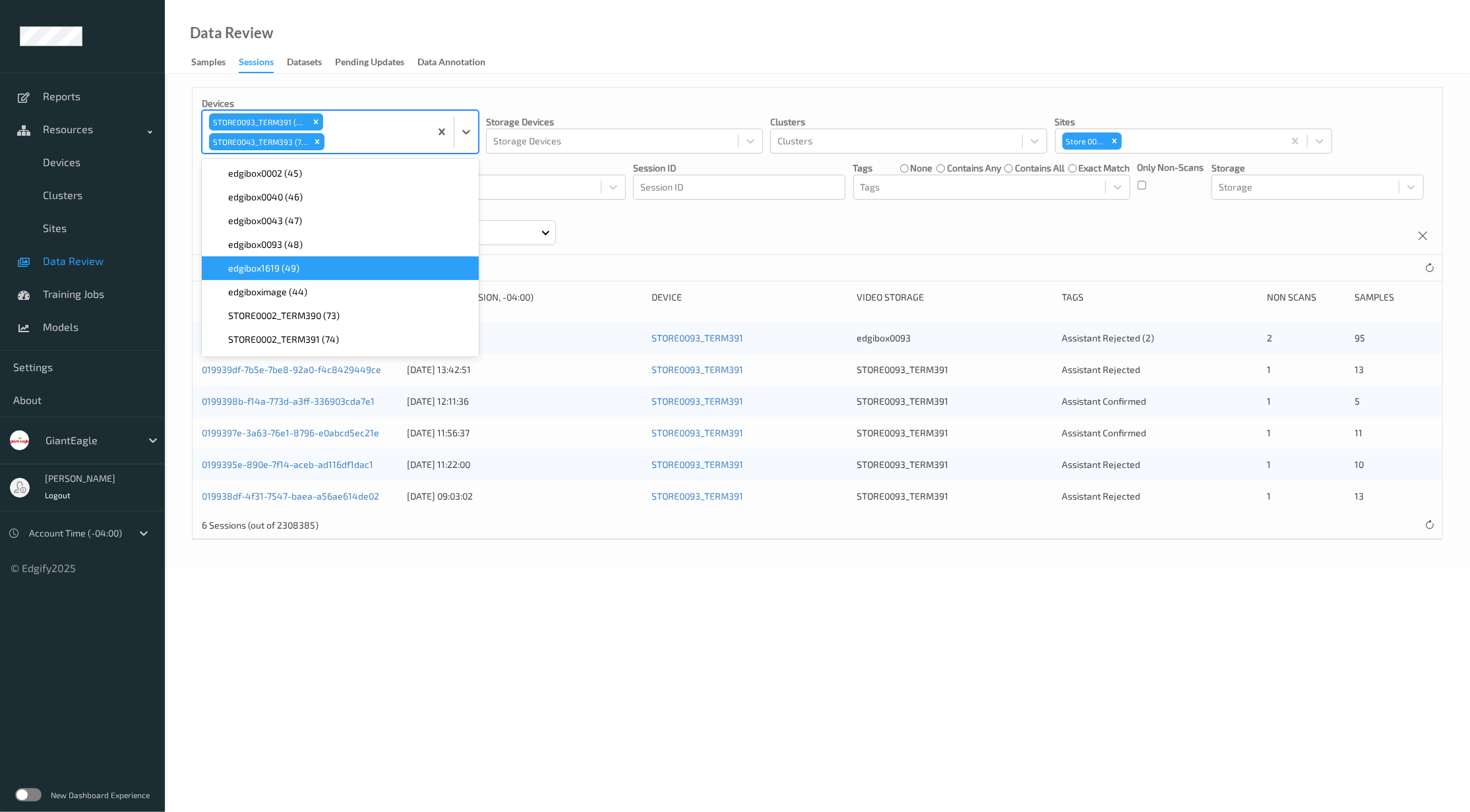
click at [666, 64] on div "Data Review Samples Sessions Datasets Pending Updates Data Annotation" at bounding box center [818, 37] width 1305 height 74
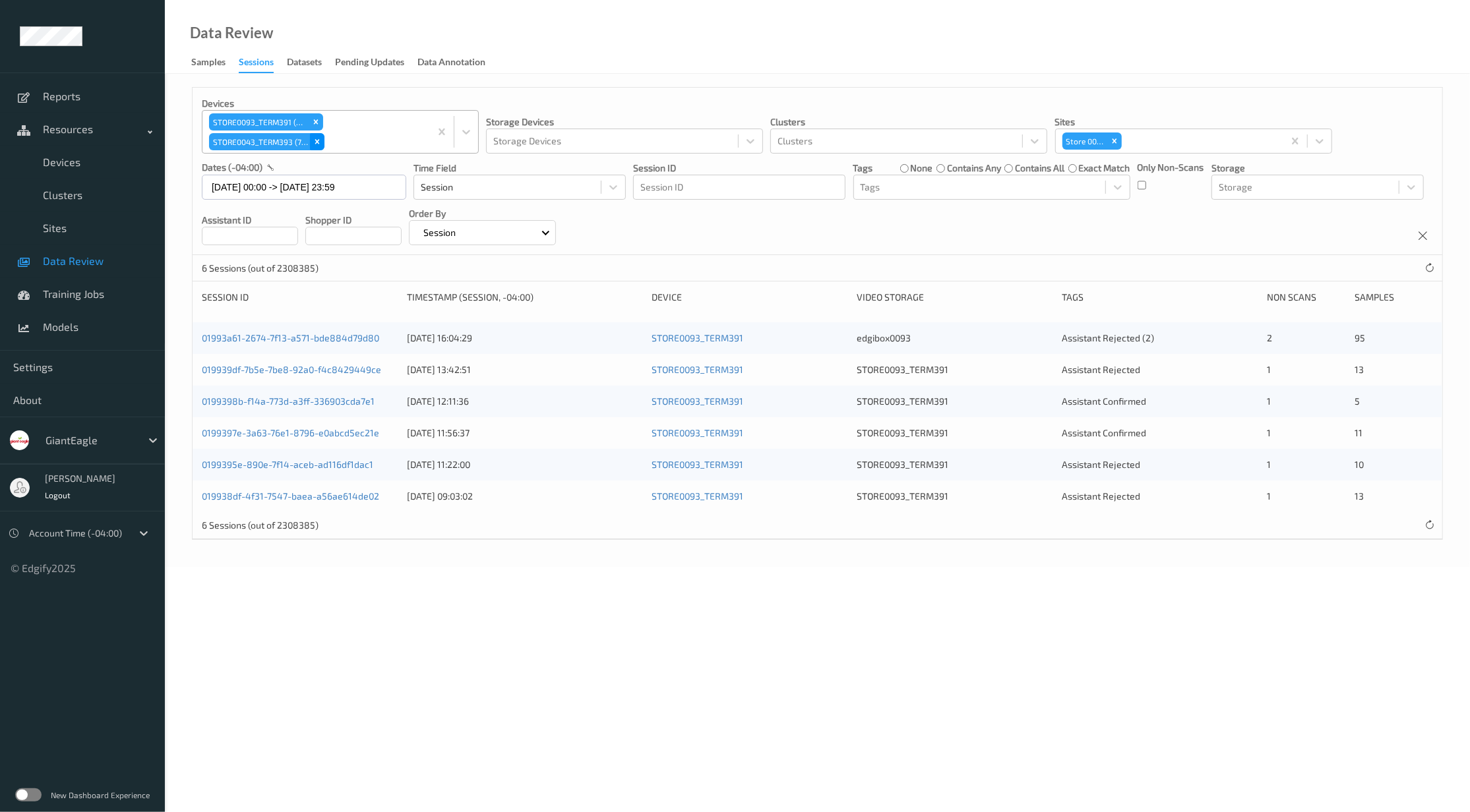
click at [318, 140] on icon "Remove STORE0043_TERM393 (70)" at bounding box center [317, 141] width 9 height 9
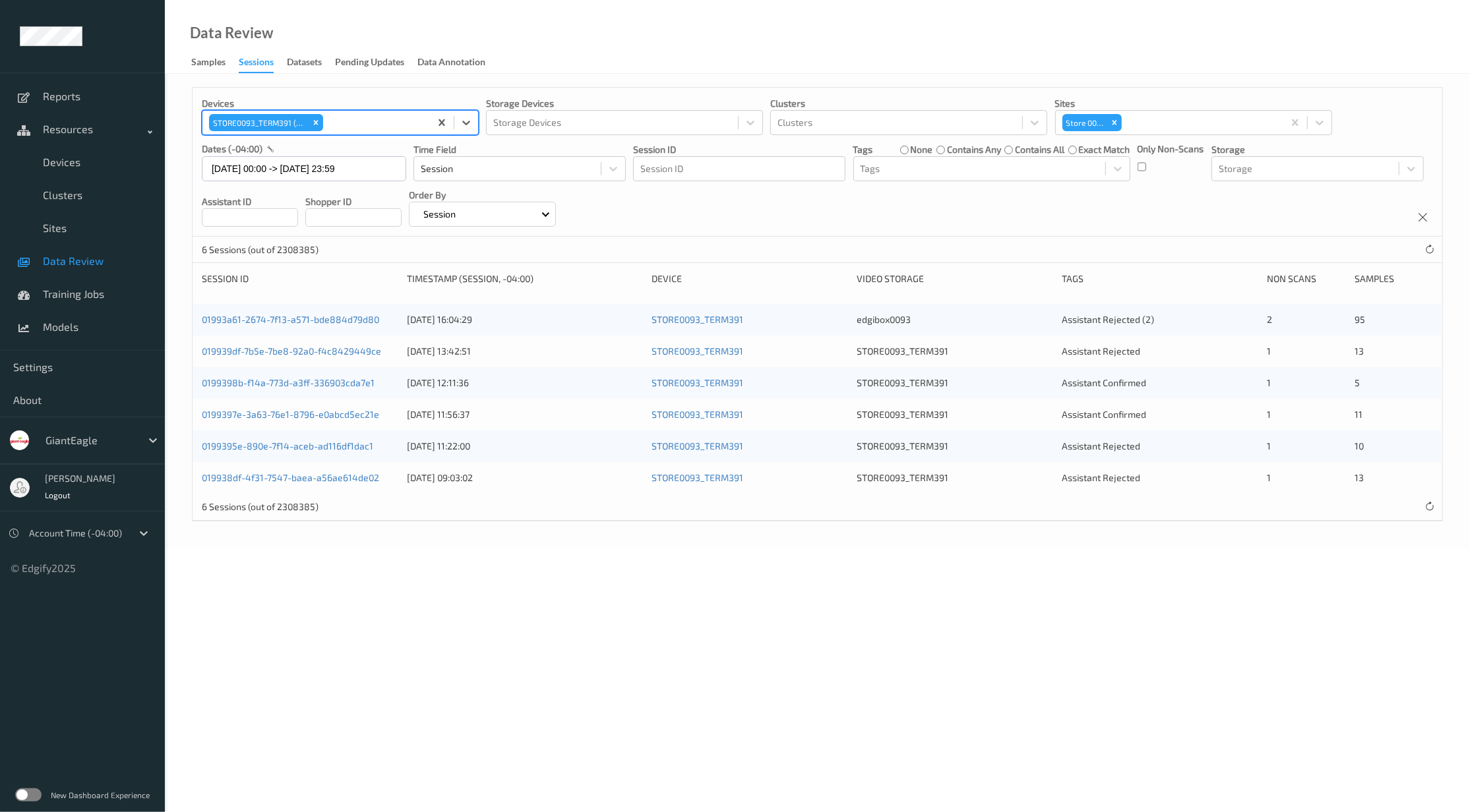
click at [376, 127] on div at bounding box center [375, 122] width 98 height 15
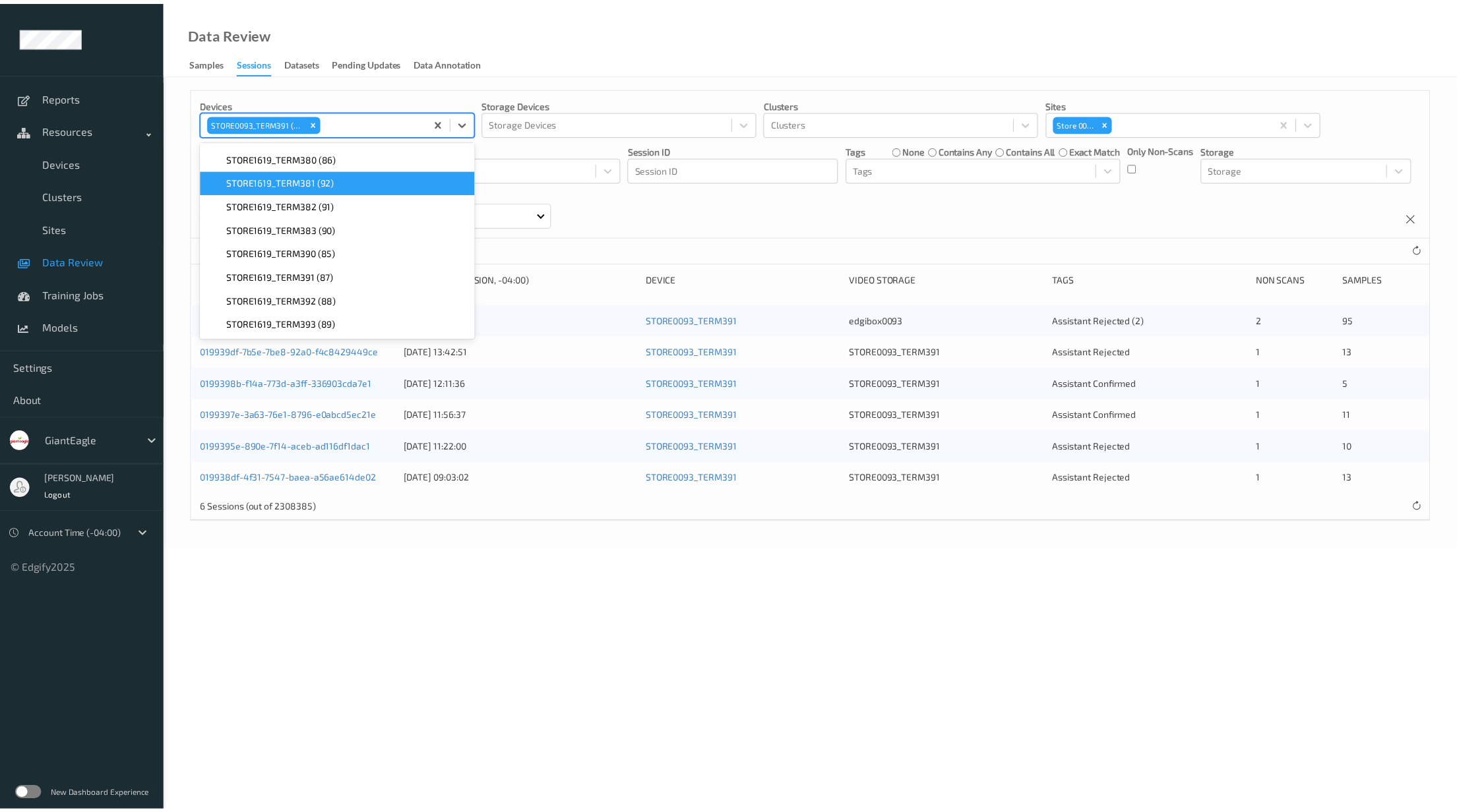
scroll to position [699, 0]
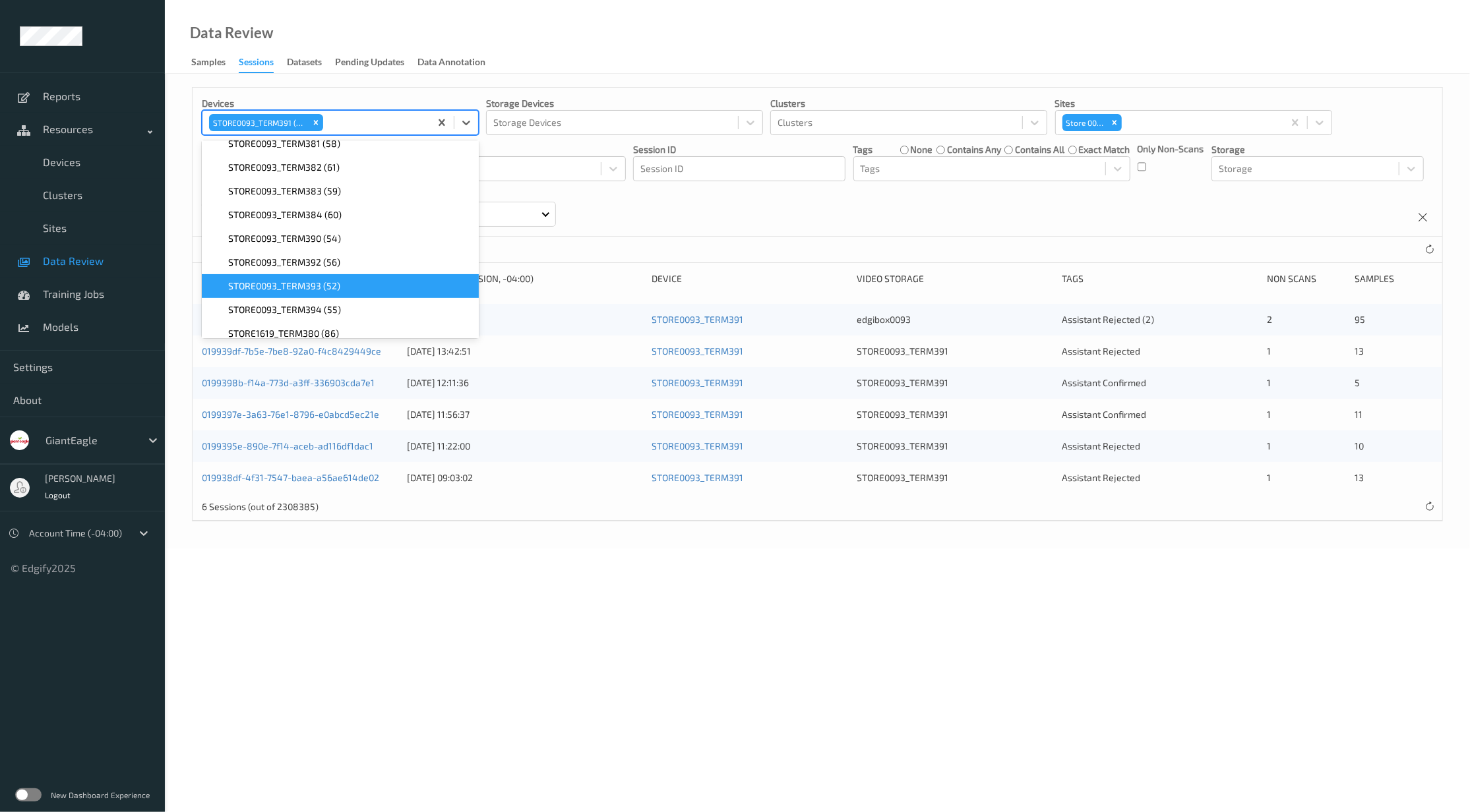
click at [370, 280] on div "STORE0093_TERM393 (52)" at bounding box center [340, 286] width 261 height 13
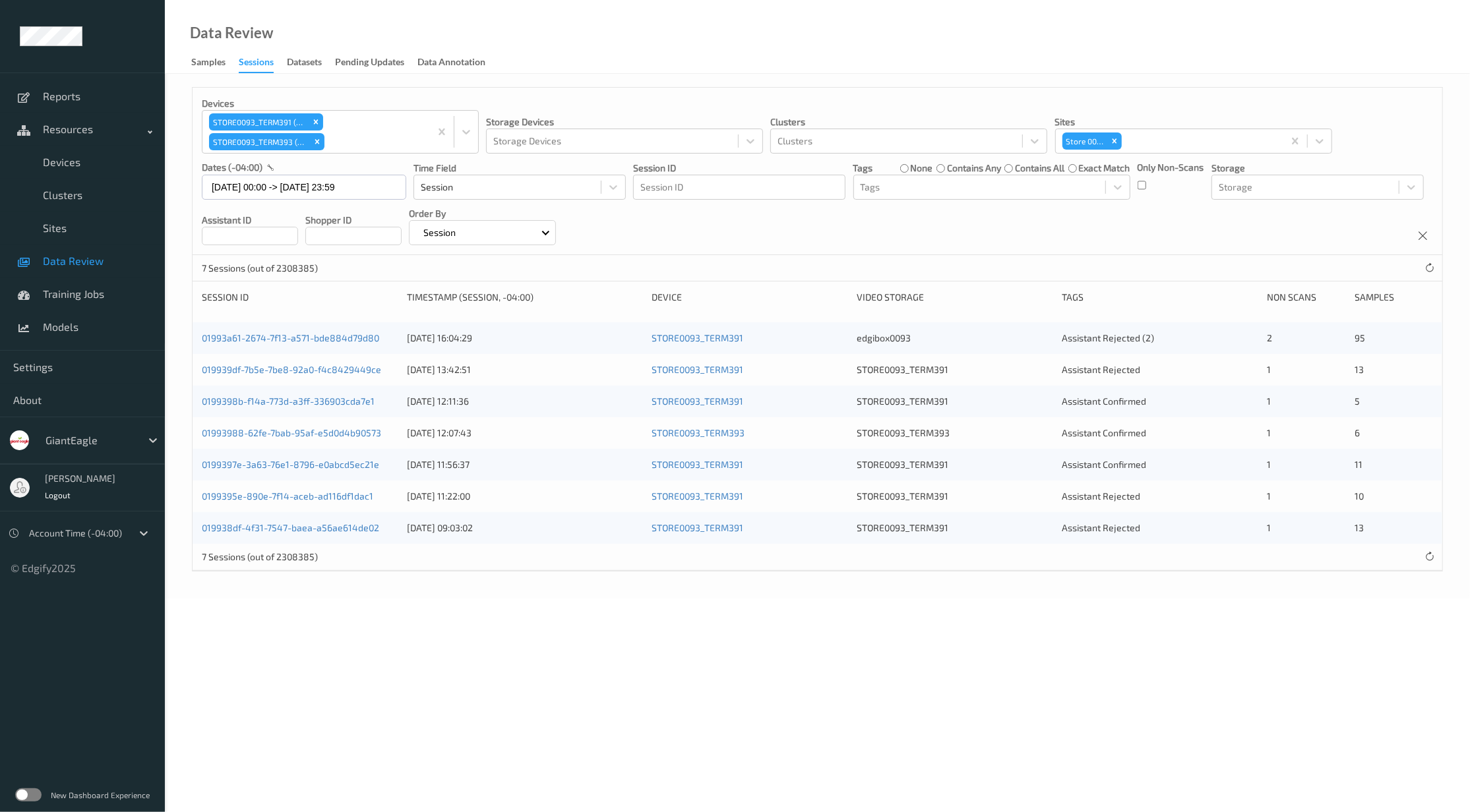
click at [736, 41] on div "Data Review Samples Sessions Datasets Pending Updates Data Annotation" at bounding box center [818, 37] width 1305 height 74
click at [299, 433] on link "01993988-62fe-7bab-95af-e5d0d4b90573" at bounding box center [292, 432] width 180 height 11
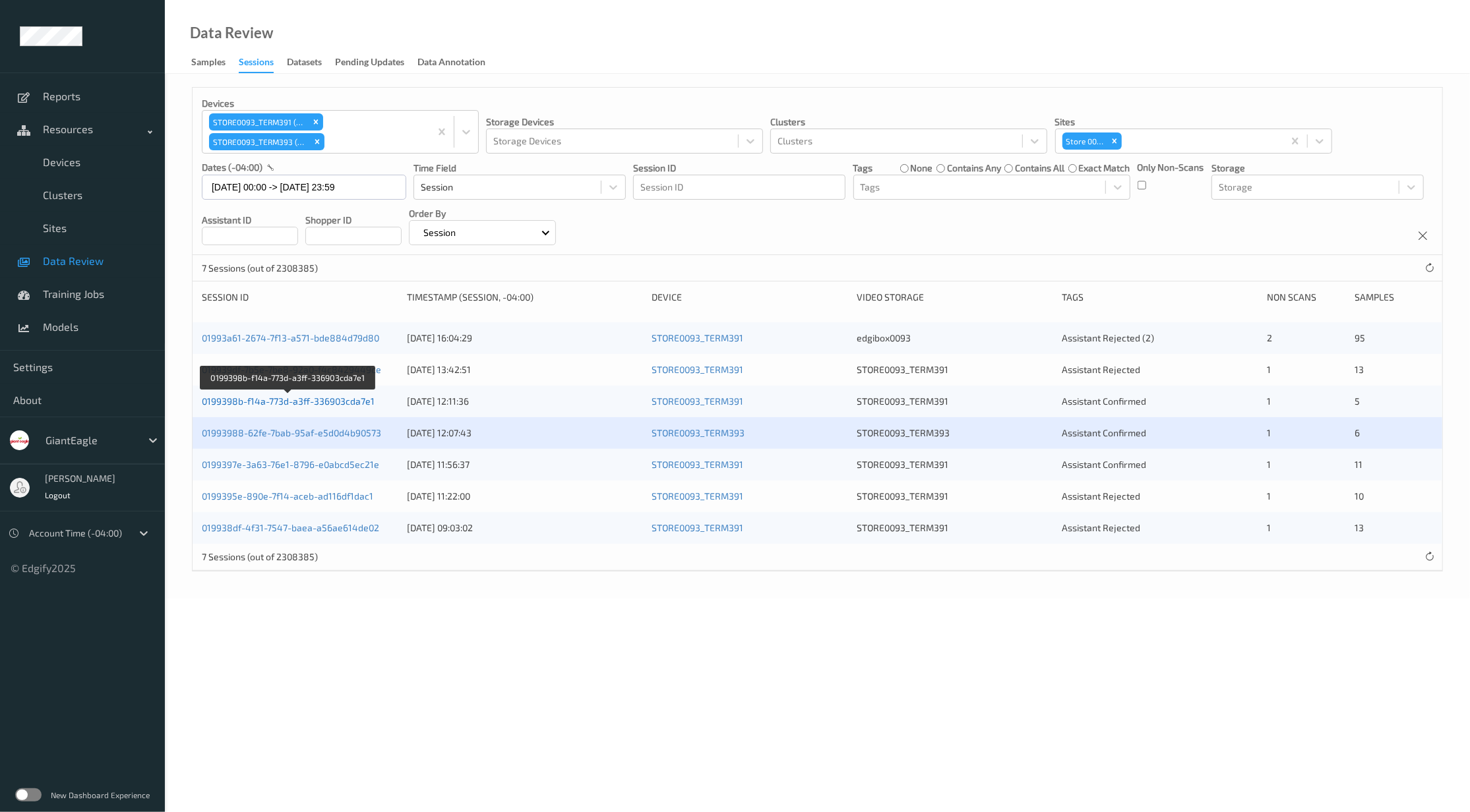
click at [272, 398] on link "0199398b-f14a-773d-a3ff-336903cda7e1" at bounding box center [289, 400] width 173 height 11
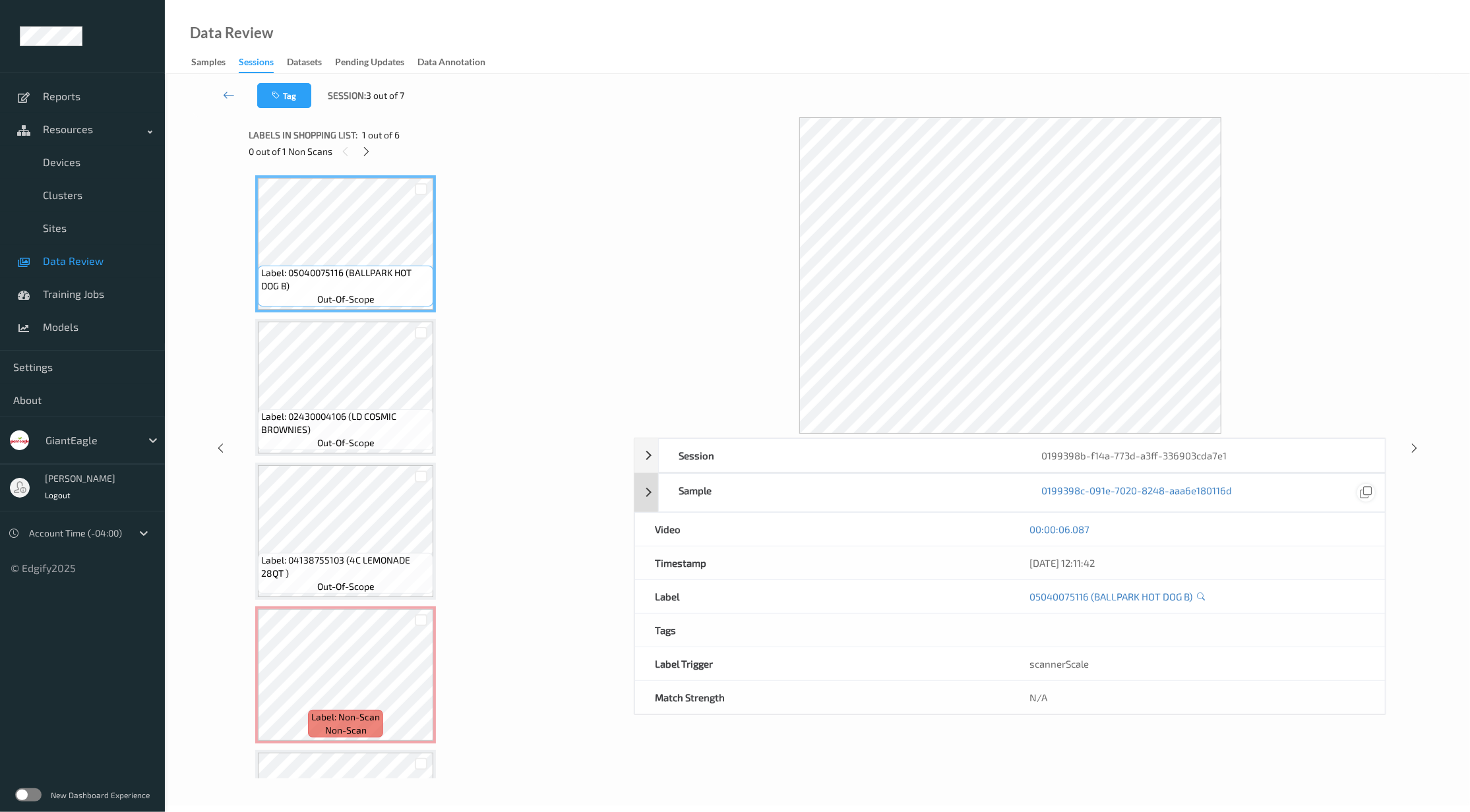
click at [1360, 490] on icon at bounding box center [1366, 493] width 12 height 12
click at [1204, 444] on div "0199398b-f14a-773d-a3ff-336903cda7e1" at bounding box center [1204, 455] width 363 height 33
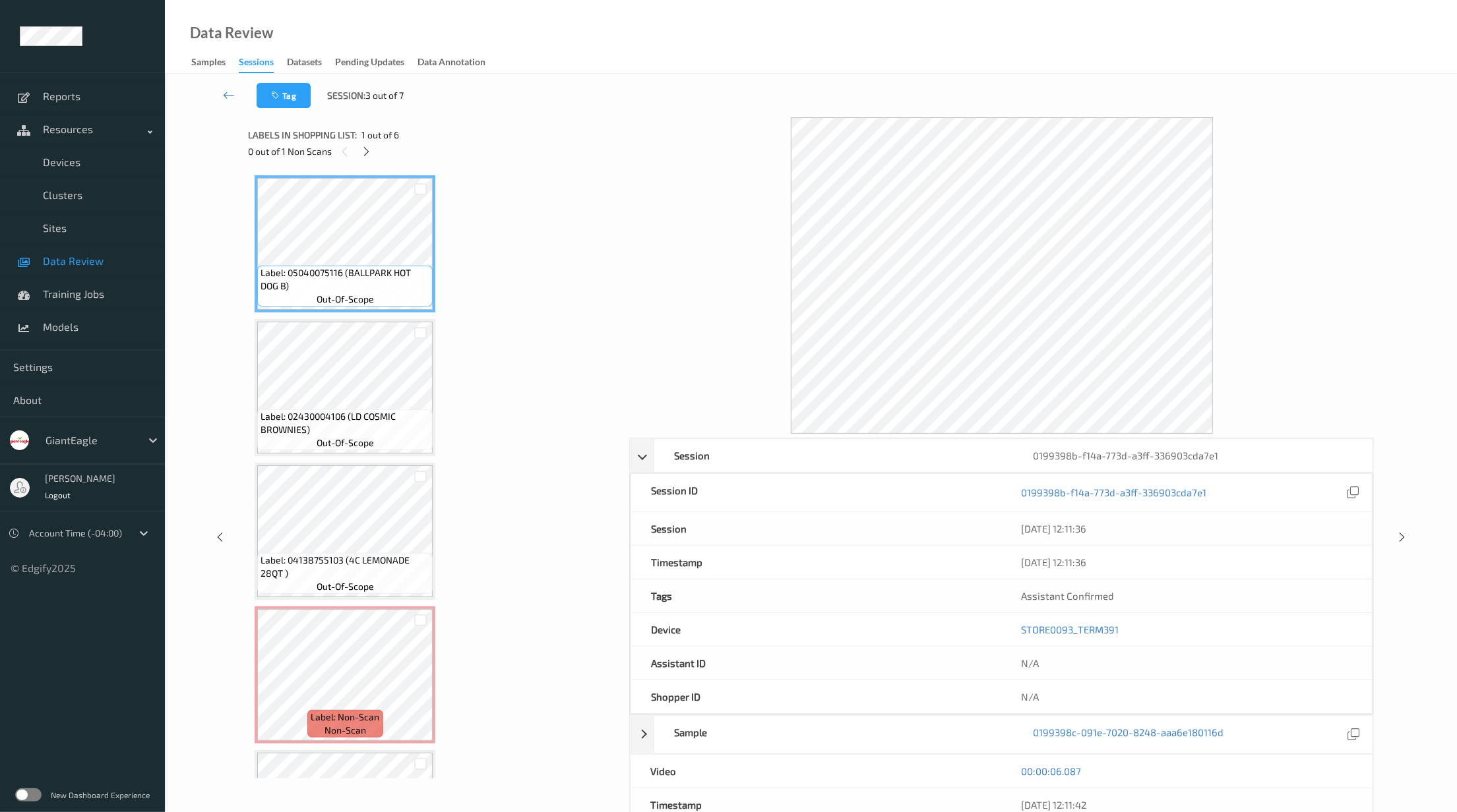
click at [1363, 494] on div "0199398b-f14a-773d-a3ff-336903cda7e1" at bounding box center [1186, 493] width 370 height 38
click at [1347, 497] on icon at bounding box center [1353, 493] width 12 height 12
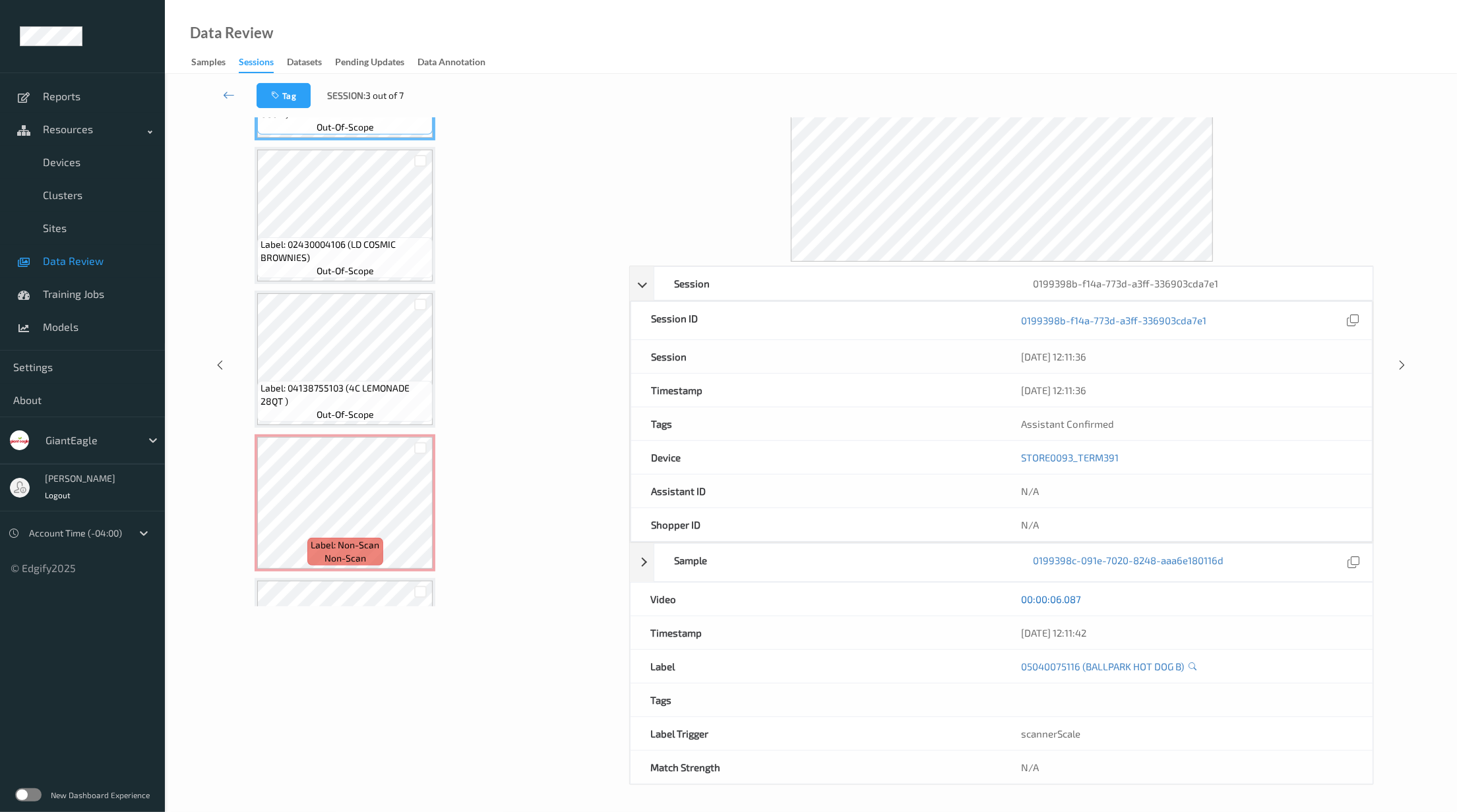
click at [1064, 595] on link "00:00:06.087" at bounding box center [1051, 599] width 60 height 13
click at [1059, 599] on link "00:00:06.087" at bounding box center [1051, 599] width 60 height 13
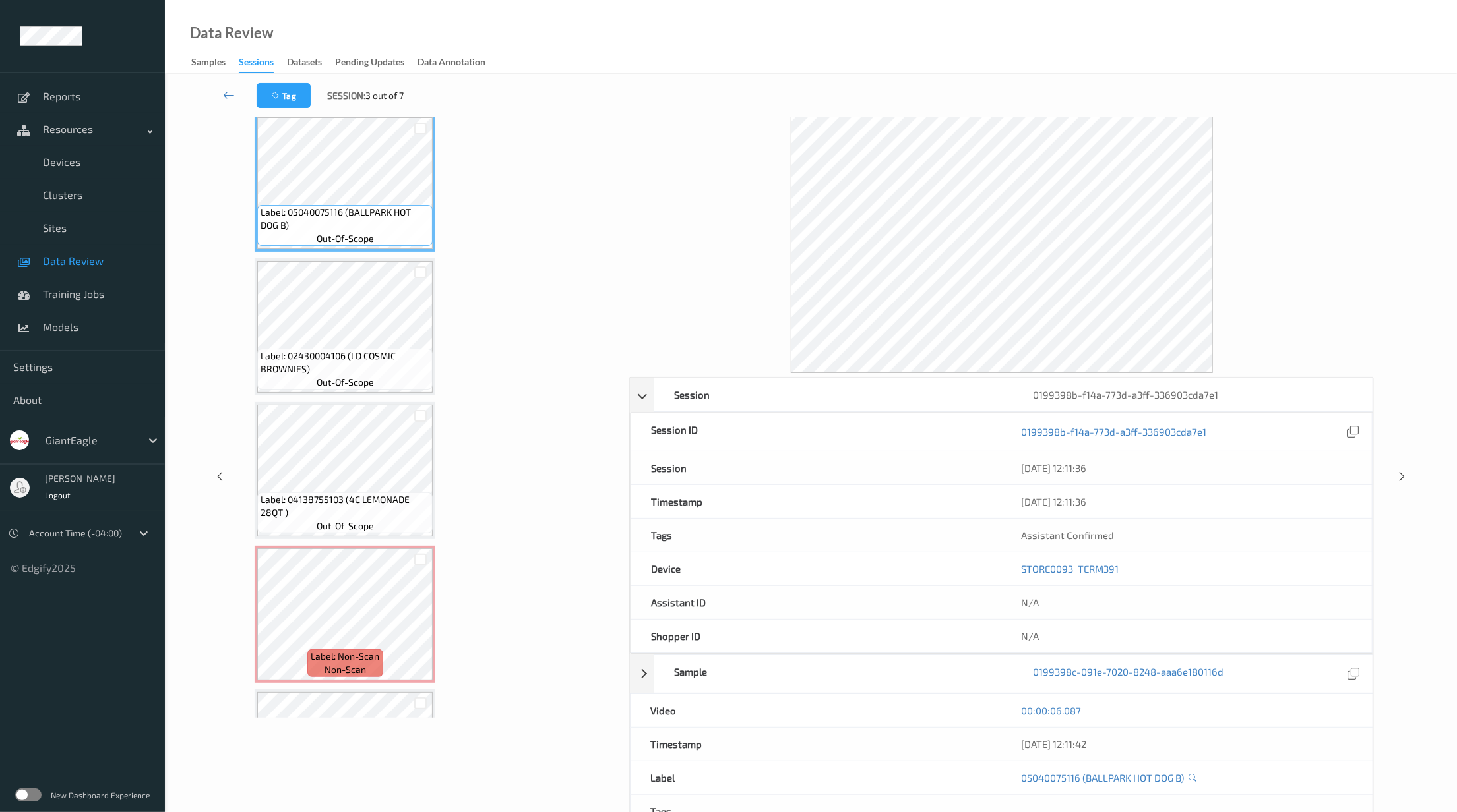
scroll to position [0, 0]
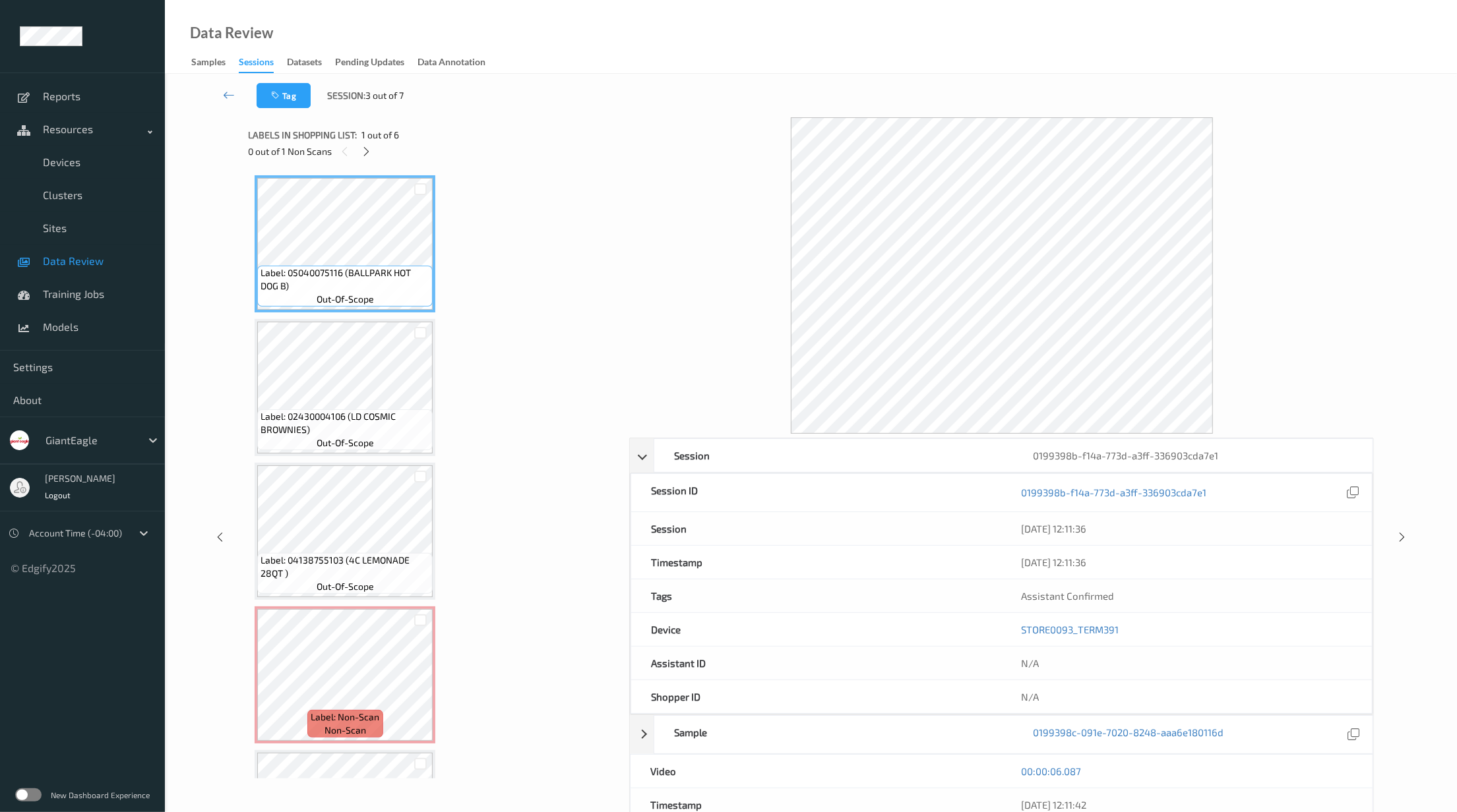
click at [256, 56] on div "Sessions" at bounding box center [256, 64] width 35 height 18
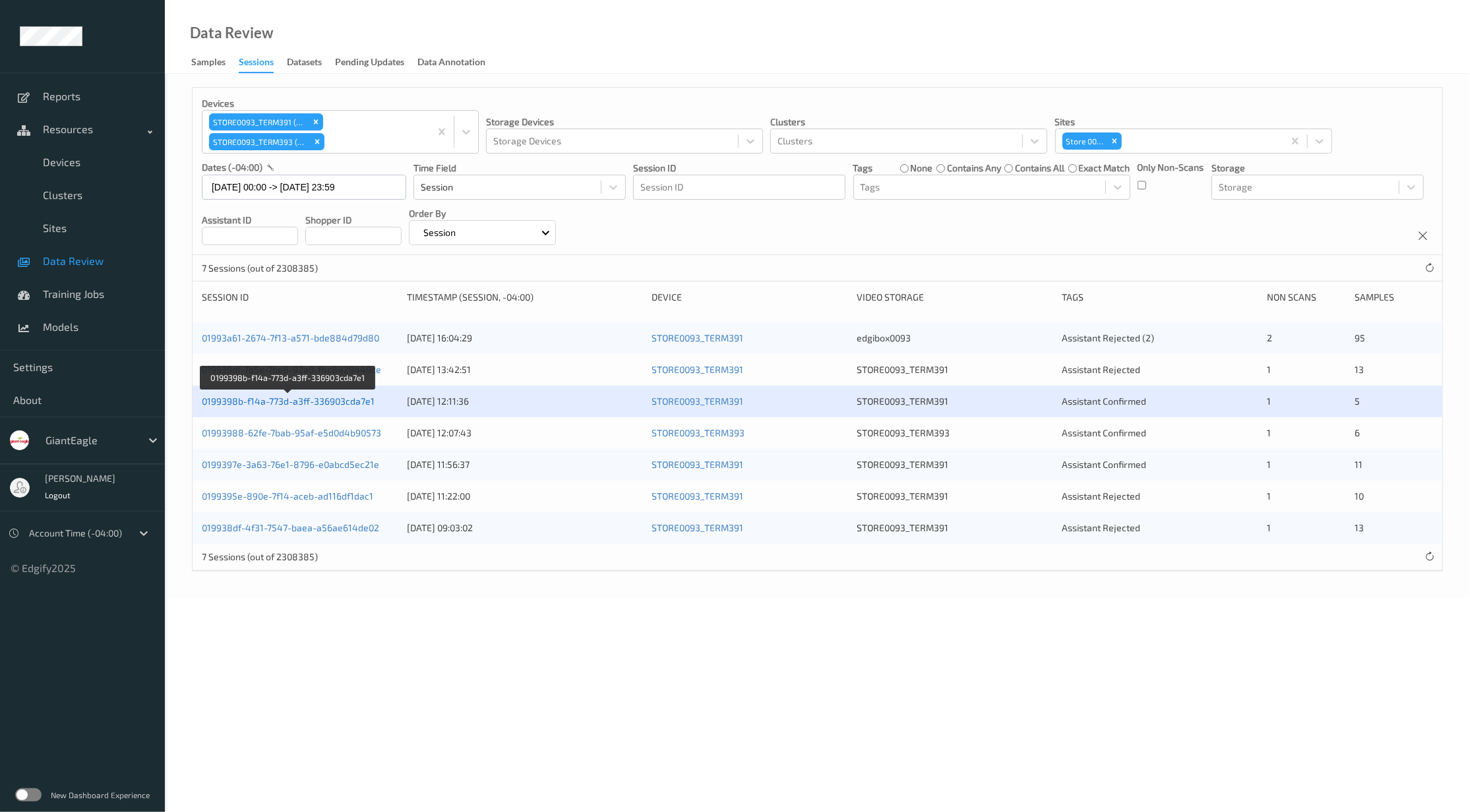
click at [341, 397] on link "0199398b-f14a-773d-a3ff-336903cda7e1" at bounding box center [289, 400] width 173 height 11
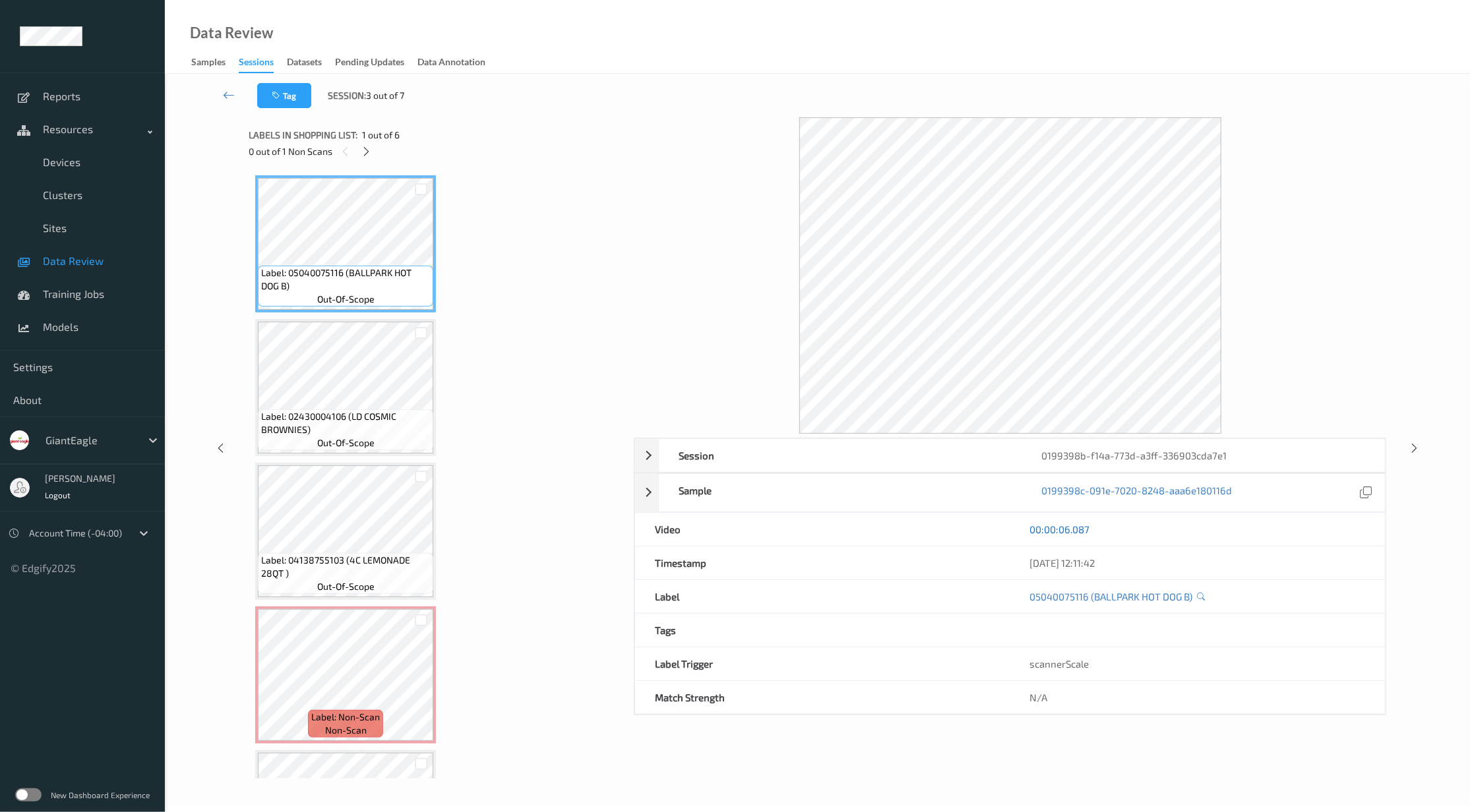
click at [1069, 530] on link "00:00:06.087" at bounding box center [1060, 529] width 60 height 13
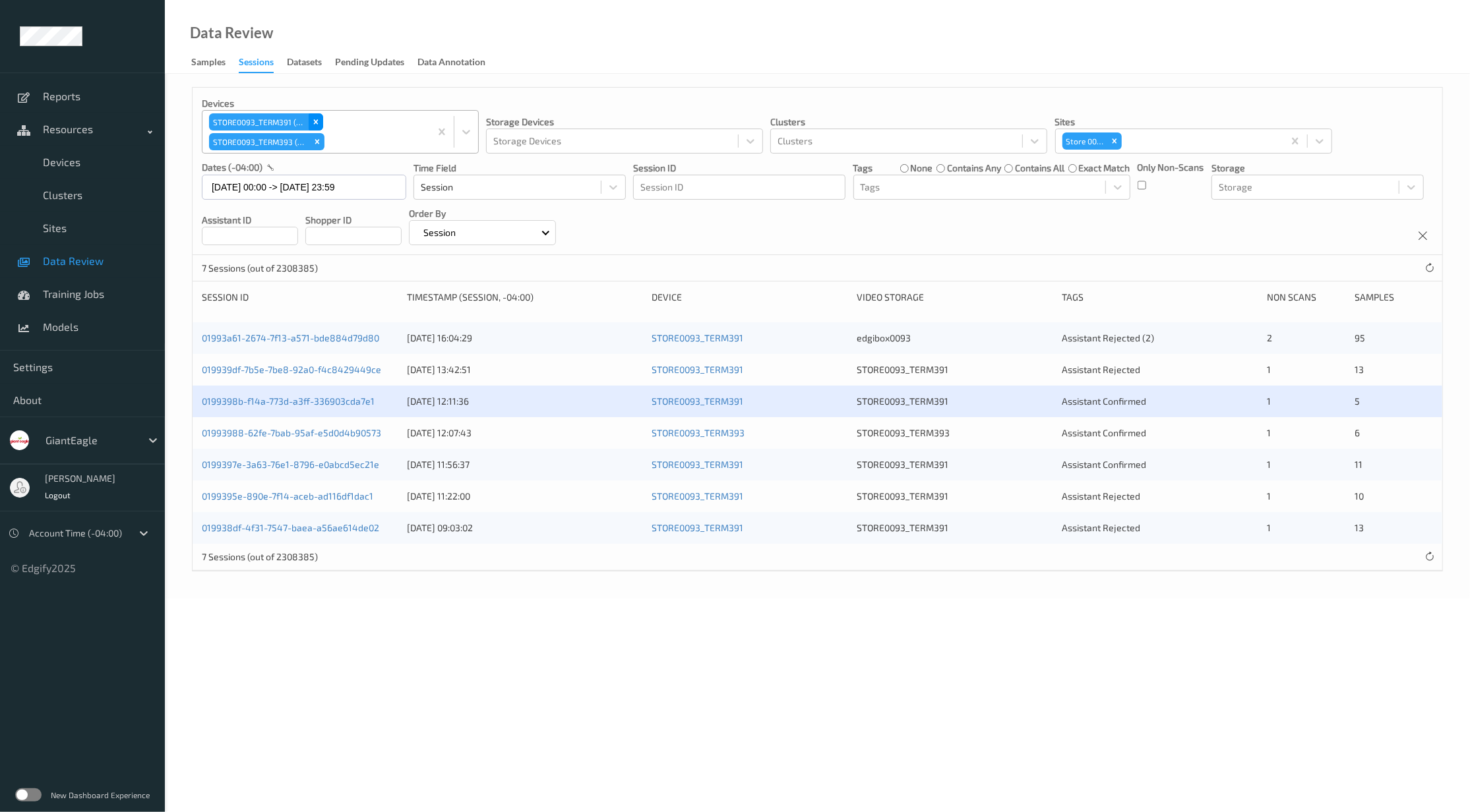
click at [314, 116] on div "Remove STORE0093_TERM391 (53)" at bounding box center [316, 122] width 15 height 17
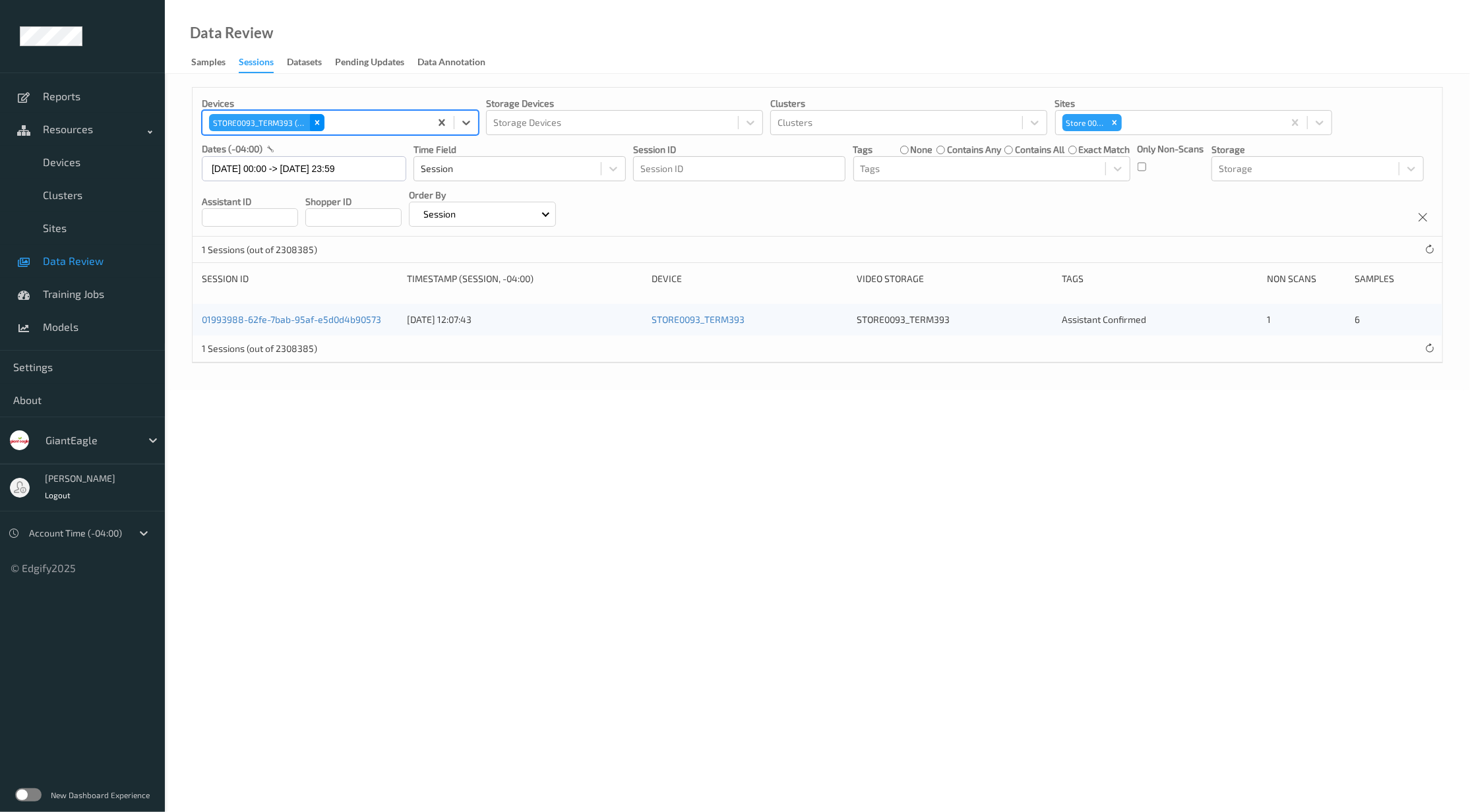
click at [320, 122] on icon "Remove STORE0093_TERM393 (52)" at bounding box center [317, 122] width 9 height 9
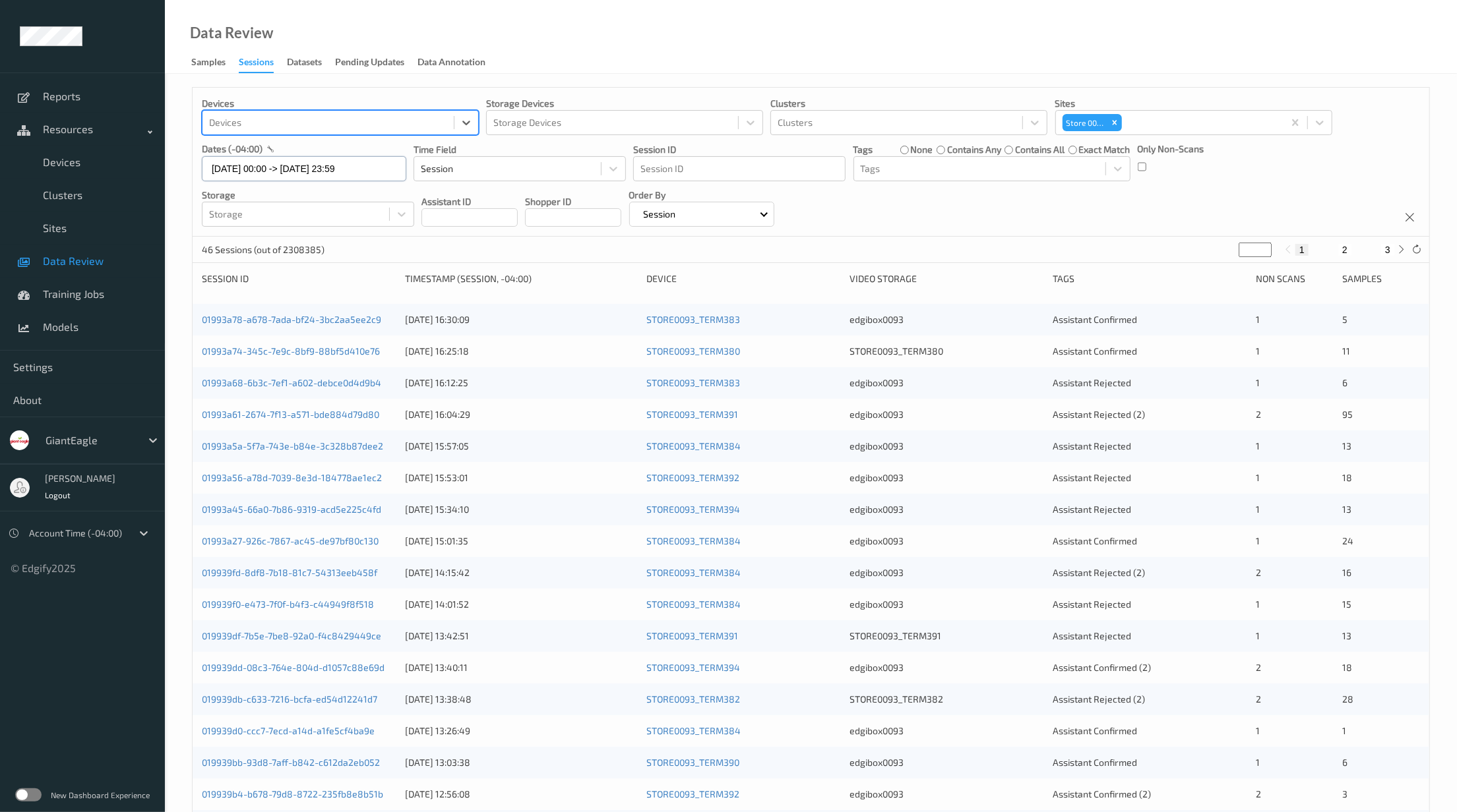
click at [386, 172] on input "[DATE] 00:00 -> [DATE] 23:59" at bounding box center [304, 169] width 205 height 25
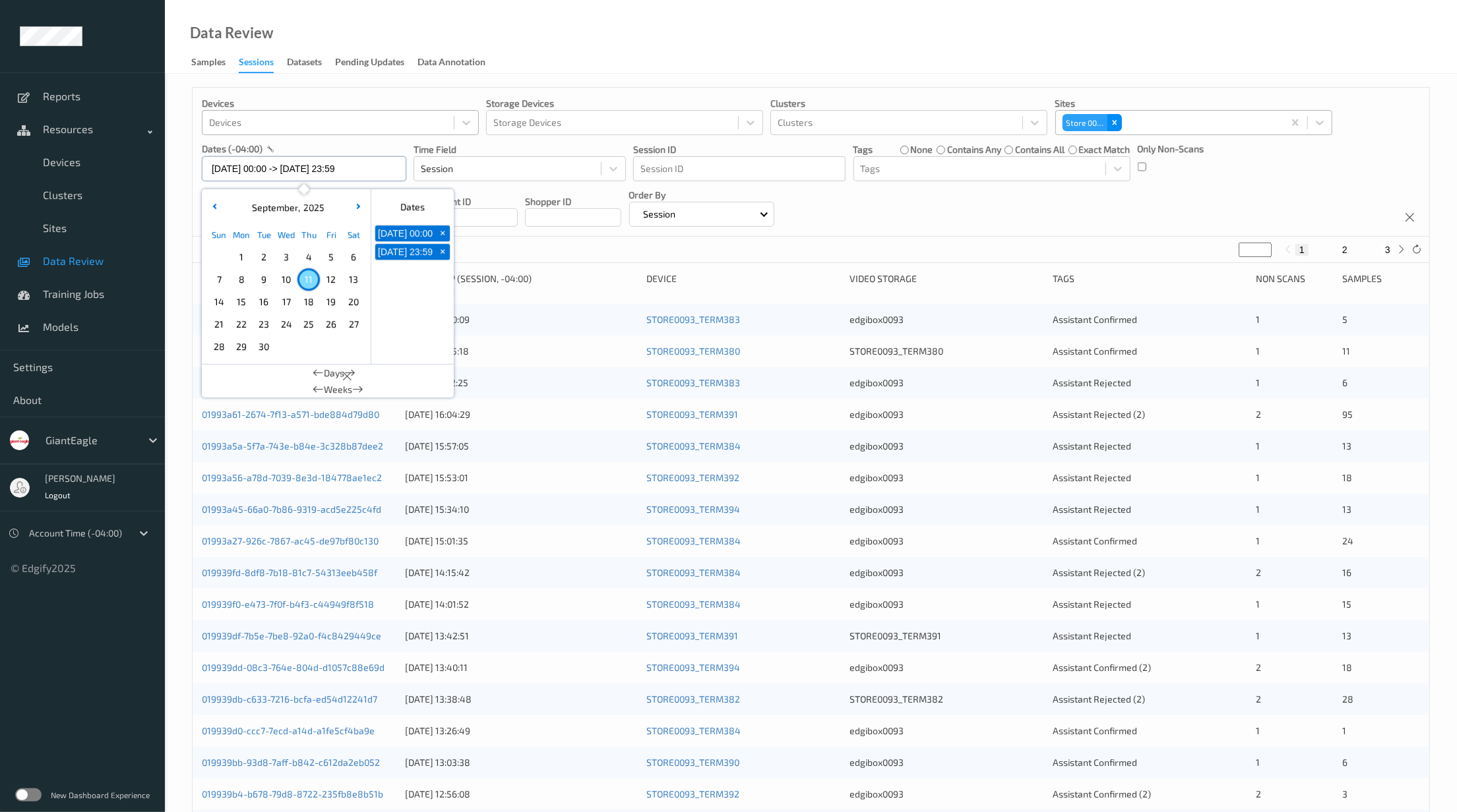
click at [1110, 119] on icon "Remove Store 0093" at bounding box center [1114, 122] width 9 height 9
